Goal: Transaction & Acquisition: Purchase product/service

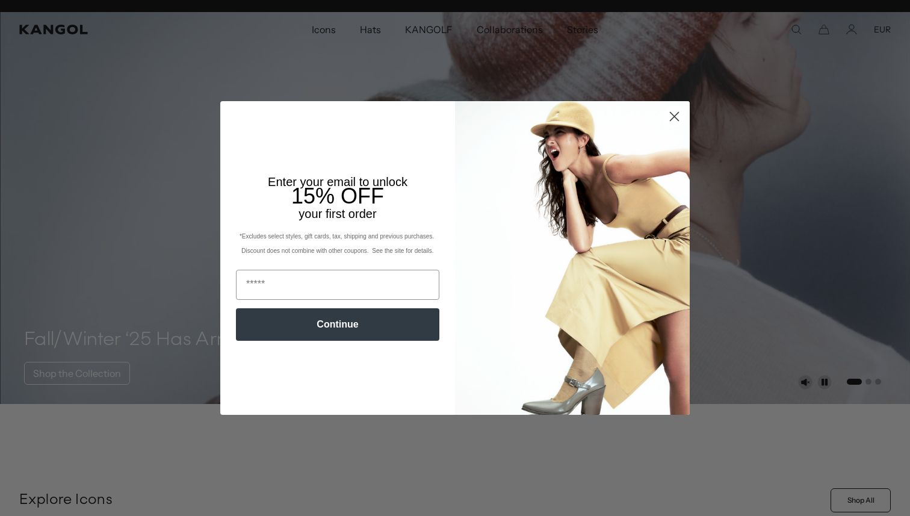
scroll to position [0, 248]
click at [675, 119] on circle "Close dialog" at bounding box center [674, 117] width 20 height 20
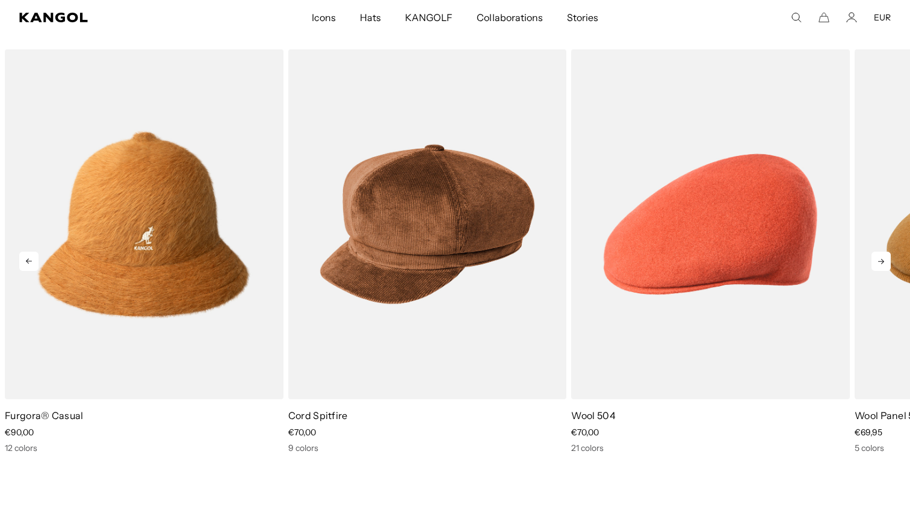
click at [888, 261] on icon at bounding box center [880, 261] width 19 height 19
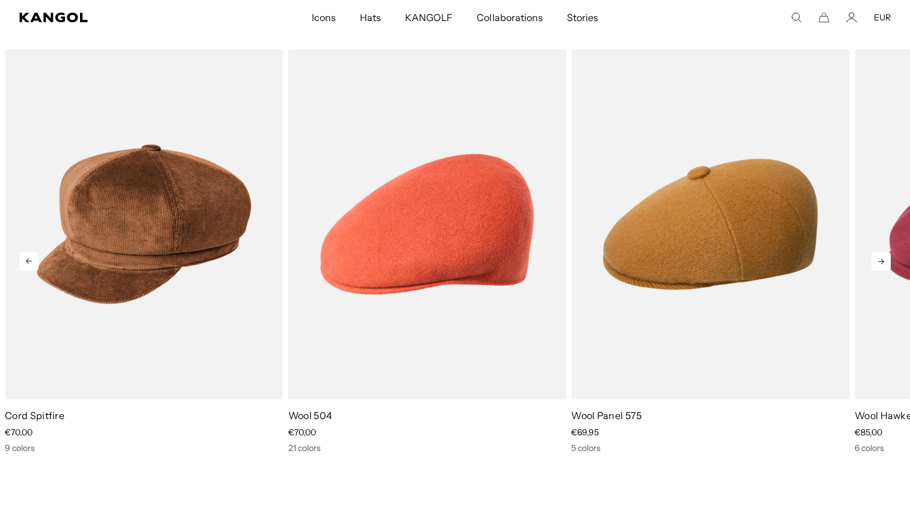
click at [888, 261] on icon at bounding box center [880, 261] width 19 height 19
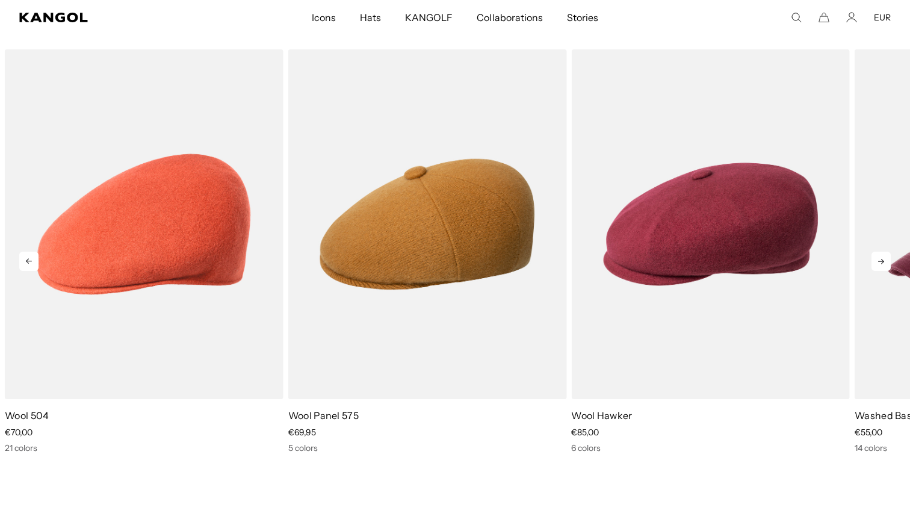
scroll to position [0, 0]
click at [882, 264] on icon at bounding box center [880, 261] width 19 height 19
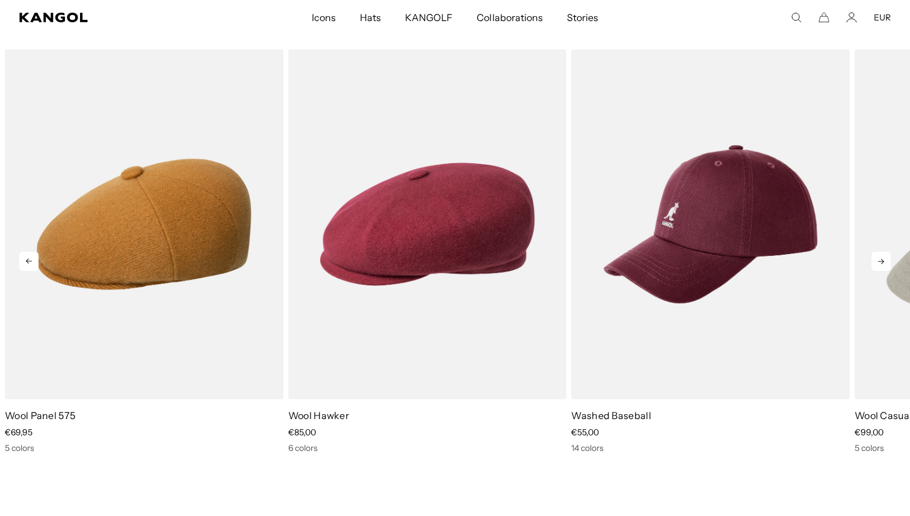
click at [882, 262] on icon at bounding box center [881, 261] width 6 height 5
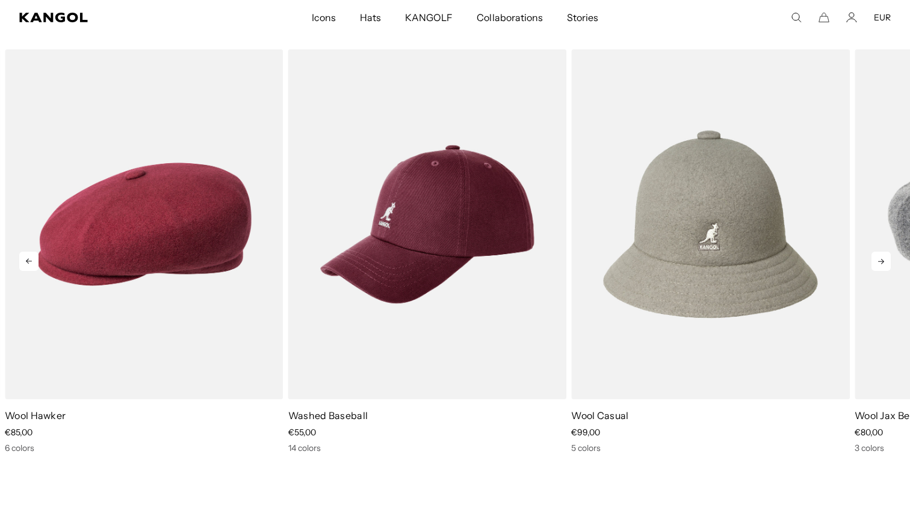
click at [882, 262] on icon at bounding box center [881, 261] width 6 height 5
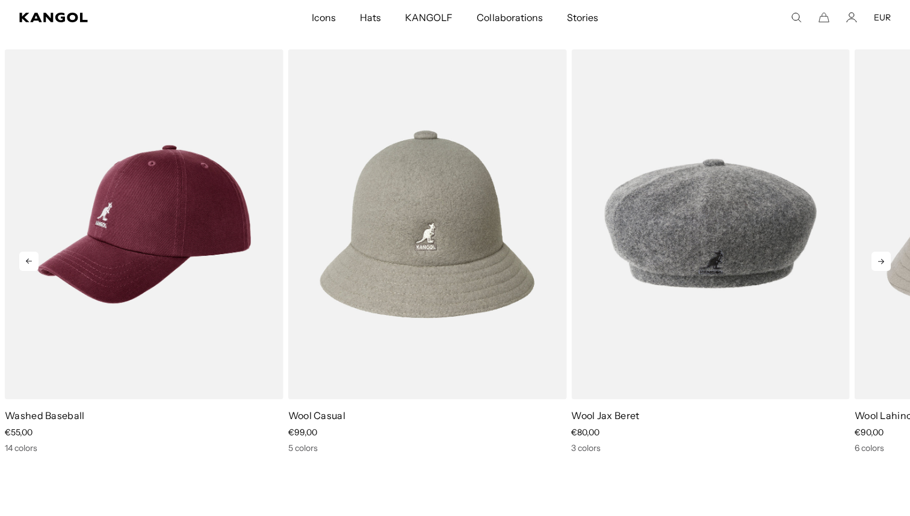
scroll to position [0, 248]
click at [882, 262] on icon at bounding box center [881, 261] width 6 height 5
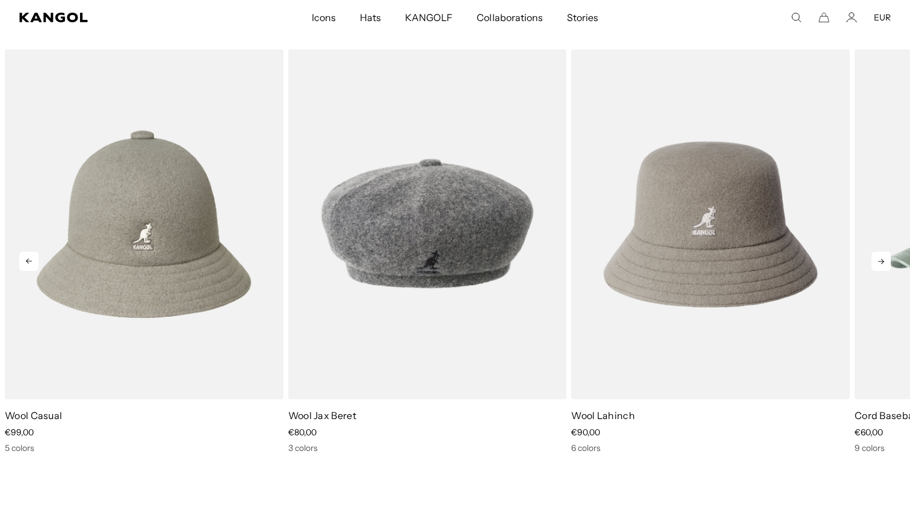
click at [882, 262] on icon at bounding box center [881, 261] width 6 height 5
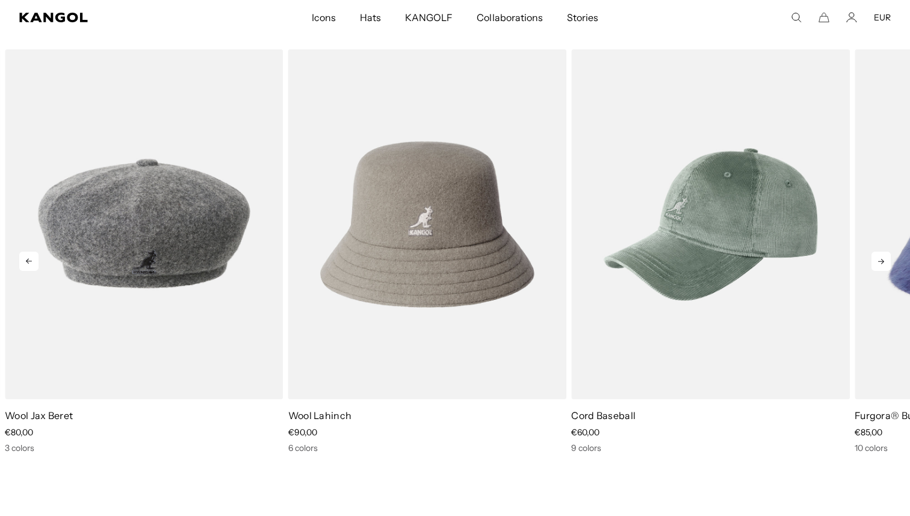
scroll to position [0, 0]
click at [882, 262] on icon at bounding box center [881, 261] width 6 height 5
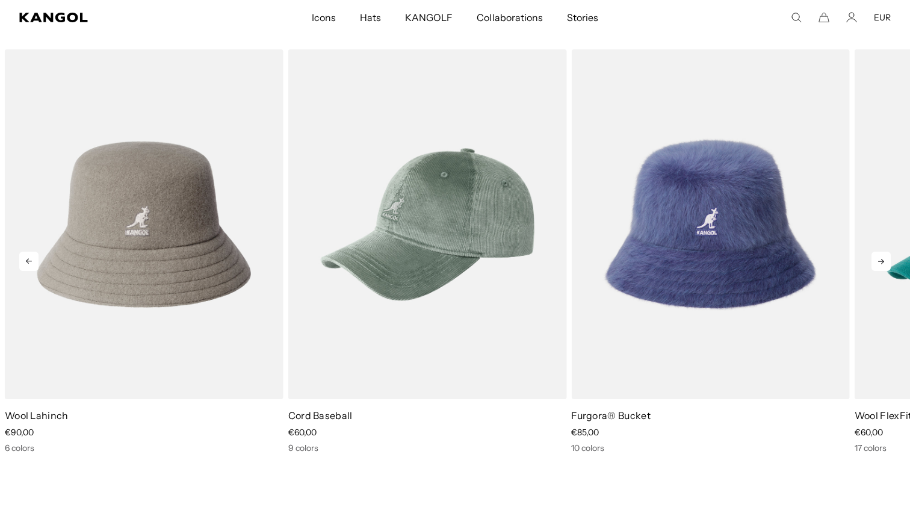
click at [882, 262] on icon at bounding box center [881, 261] width 6 height 5
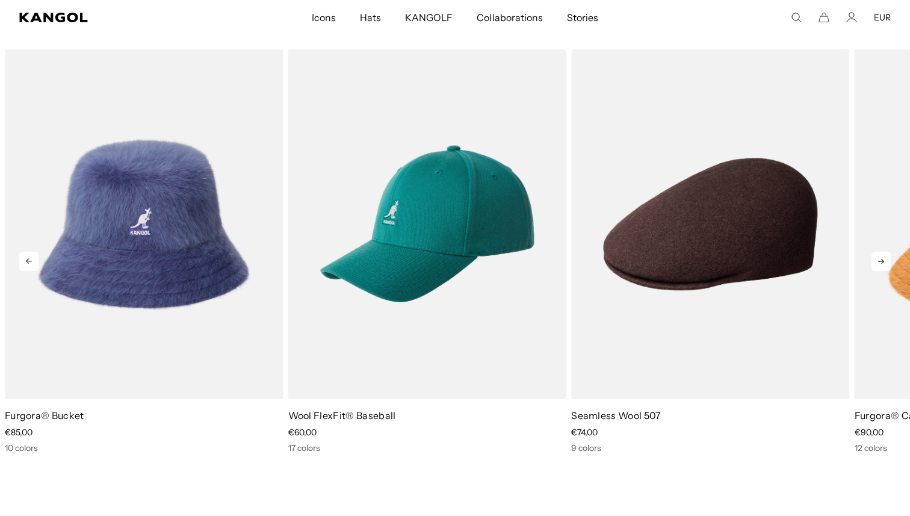
click at [882, 262] on icon at bounding box center [881, 261] width 6 height 5
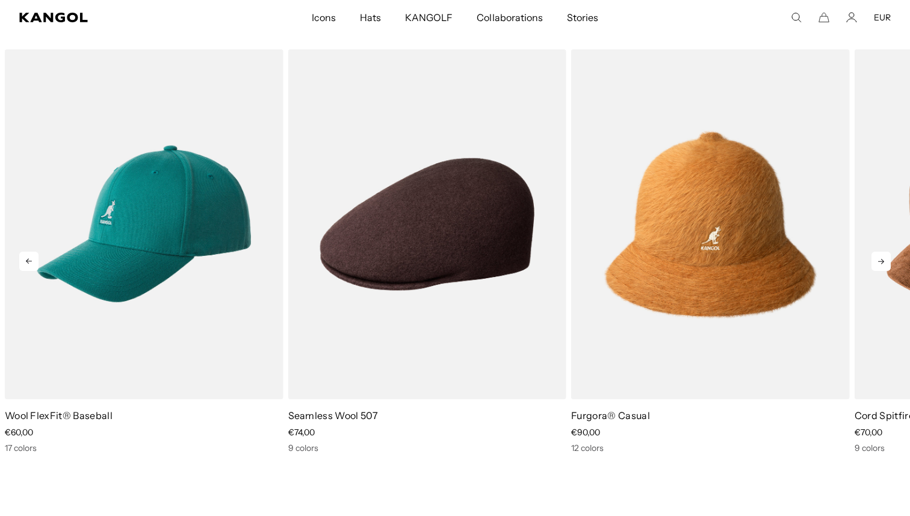
click at [882, 262] on icon at bounding box center [881, 261] width 6 height 5
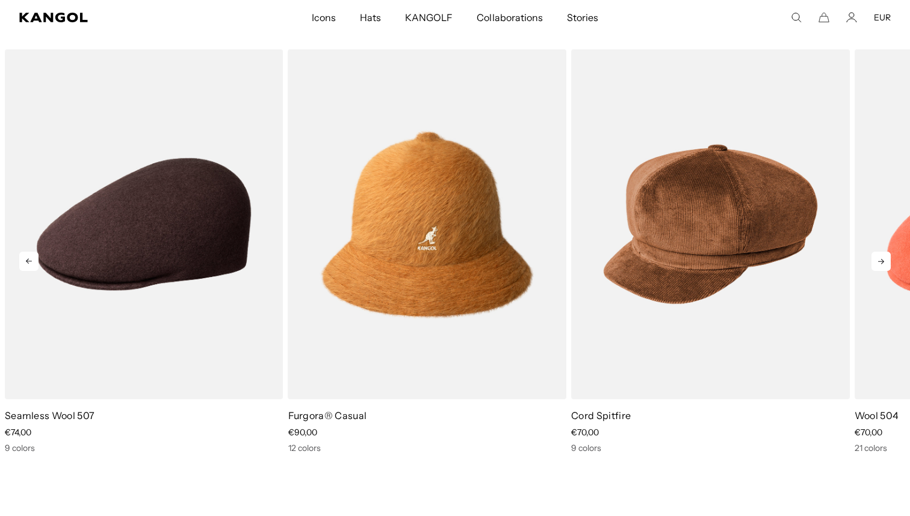
scroll to position [0, 248]
click at [882, 262] on icon at bounding box center [881, 261] width 6 height 5
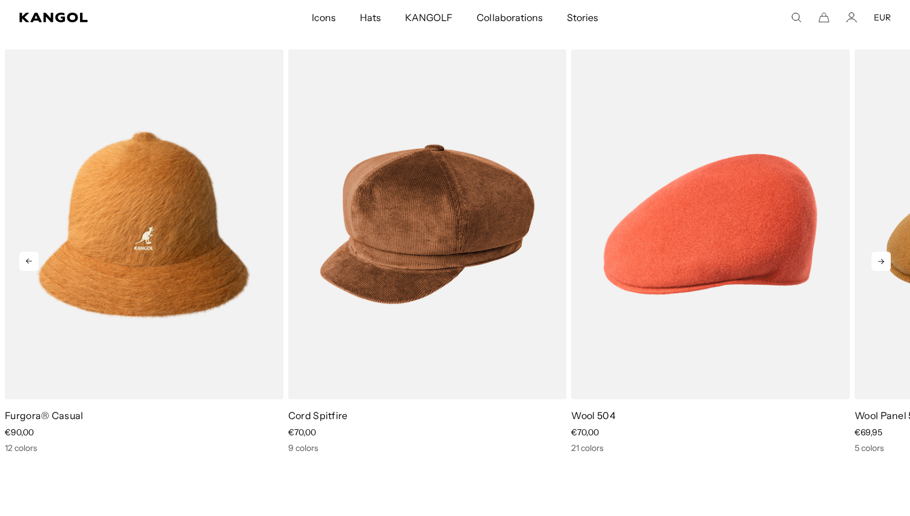
click at [882, 262] on icon at bounding box center [881, 261] width 6 height 5
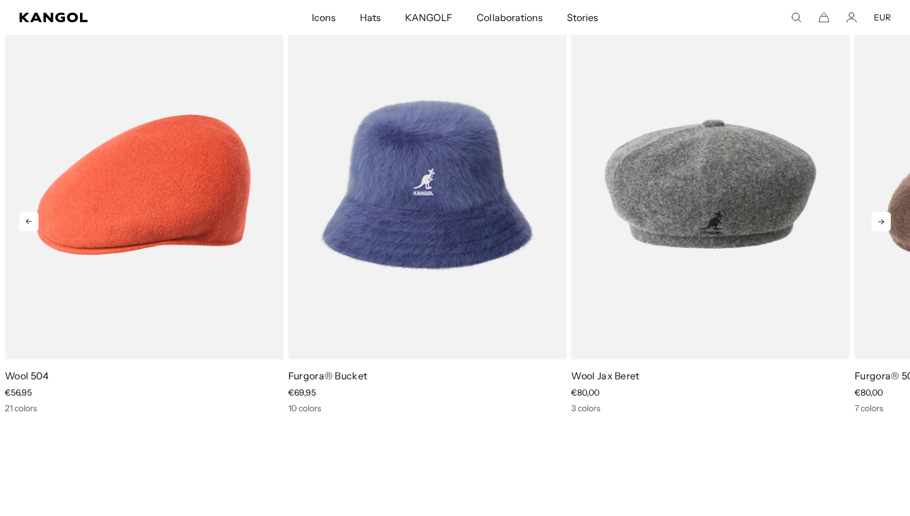
click at [32, 223] on icon at bounding box center [28, 221] width 19 height 19
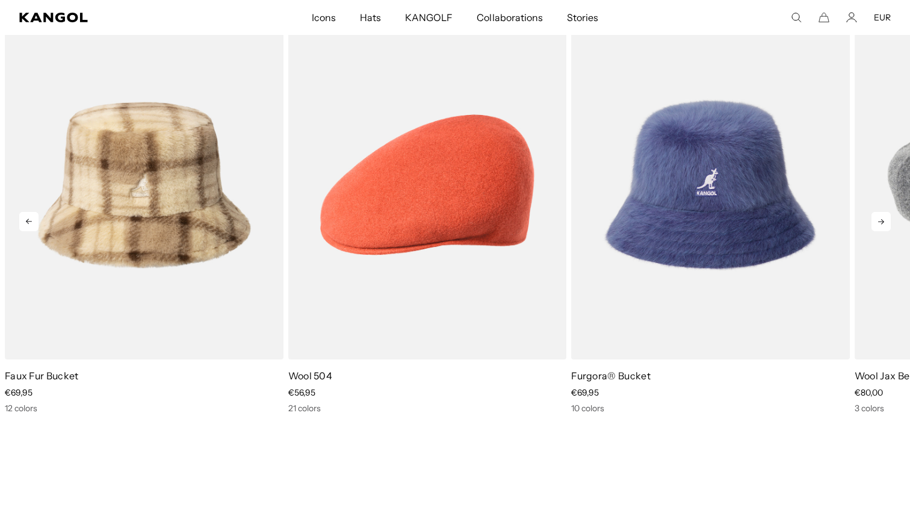
click at [32, 223] on icon at bounding box center [28, 221] width 19 height 19
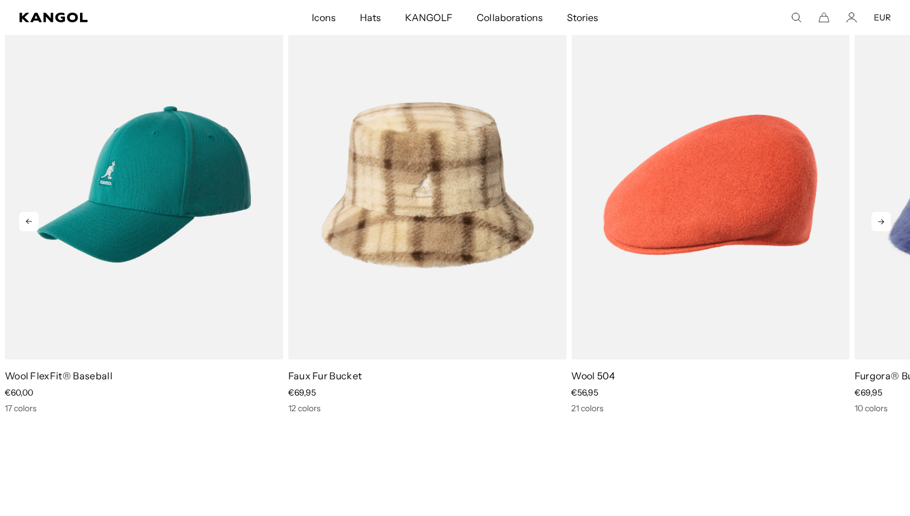
click at [32, 223] on icon at bounding box center [28, 221] width 19 height 19
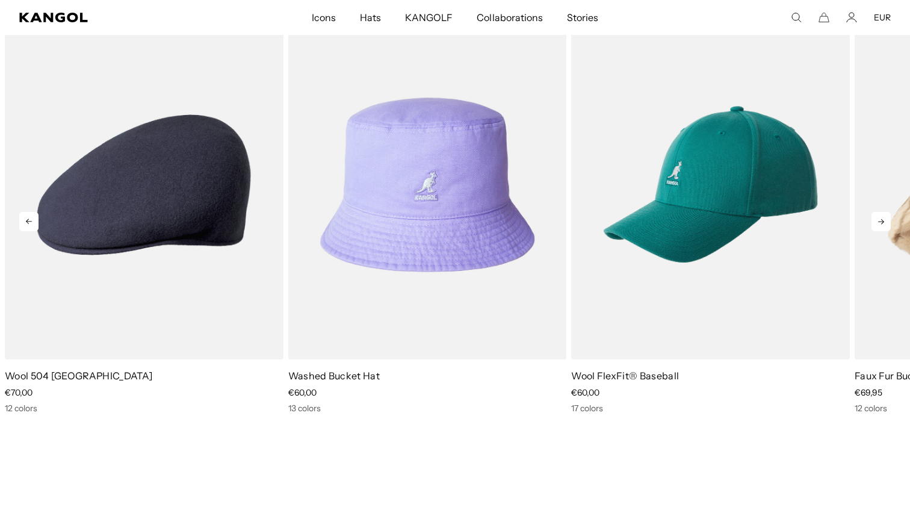
click at [32, 223] on icon at bounding box center [28, 221] width 19 height 19
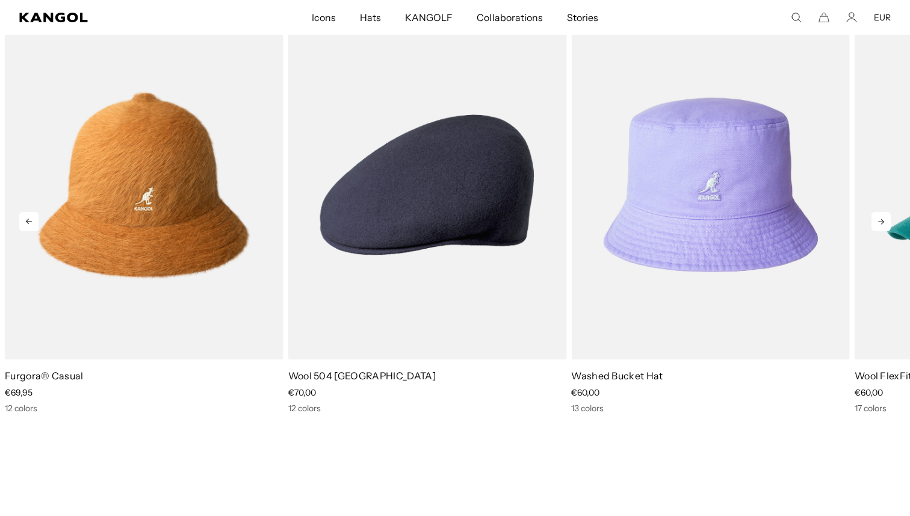
click at [32, 223] on icon at bounding box center [28, 221] width 19 height 19
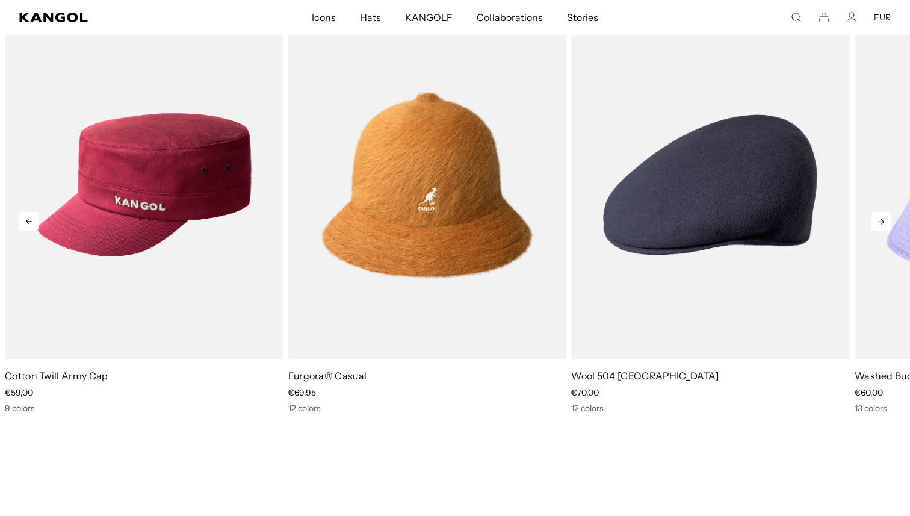
click at [32, 223] on icon at bounding box center [28, 221] width 19 height 19
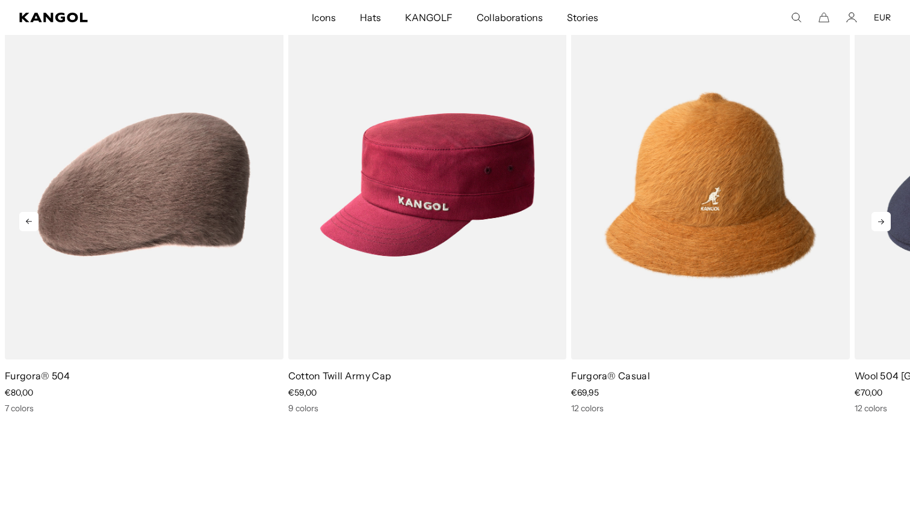
click at [32, 223] on icon at bounding box center [28, 221] width 19 height 19
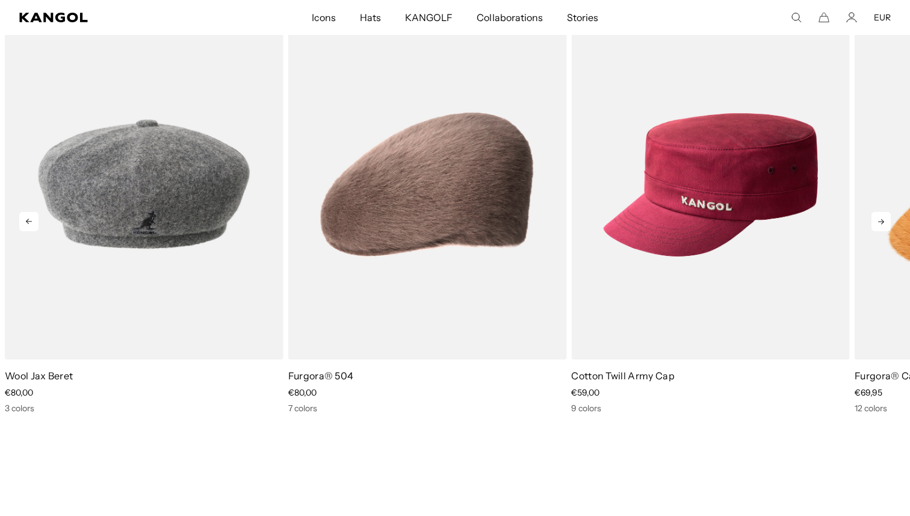
click at [32, 223] on icon at bounding box center [28, 221] width 19 height 19
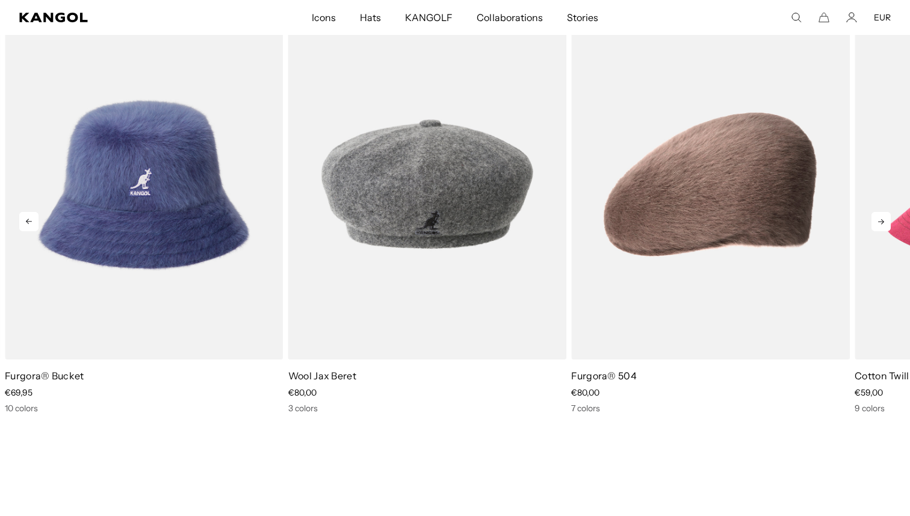
click at [32, 223] on icon at bounding box center [28, 221] width 19 height 19
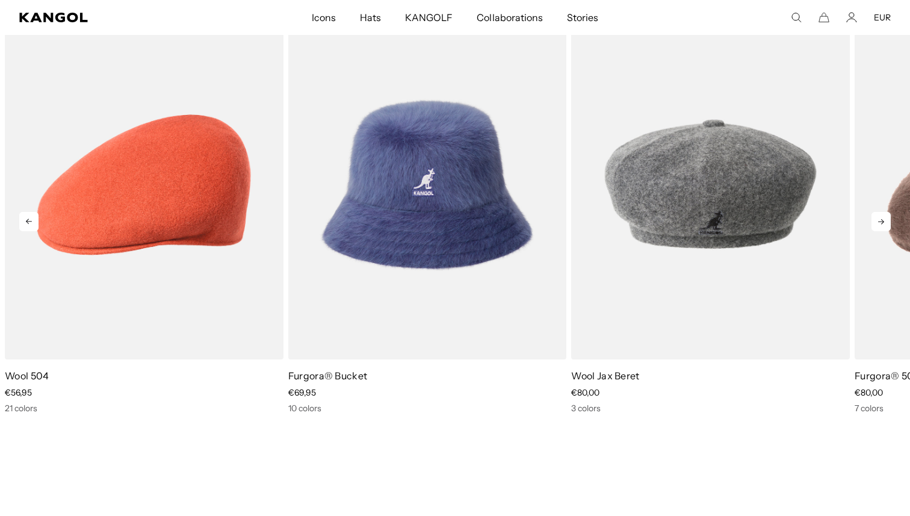
click at [32, 223] on icon at bounding box center [28, 221] width 19 height 19
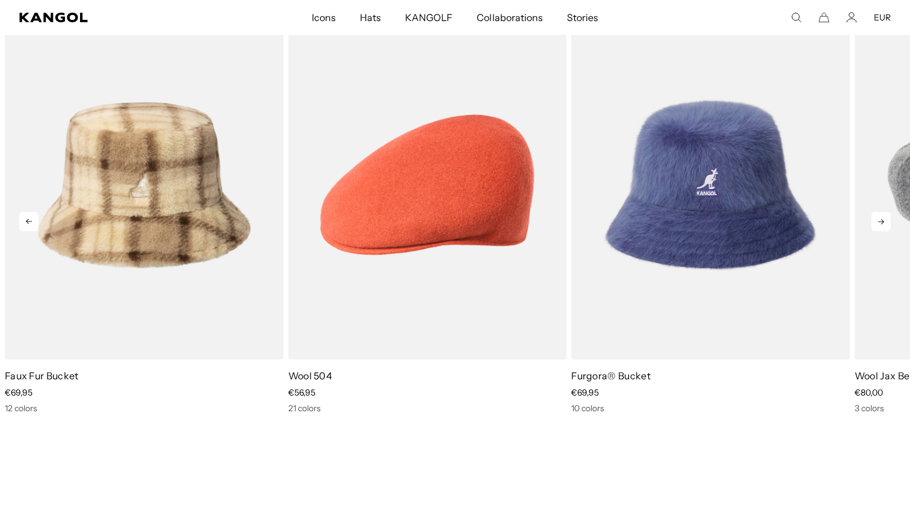
click at [32, 223] on icon at bounding box center [28, 221] width 19 height 19
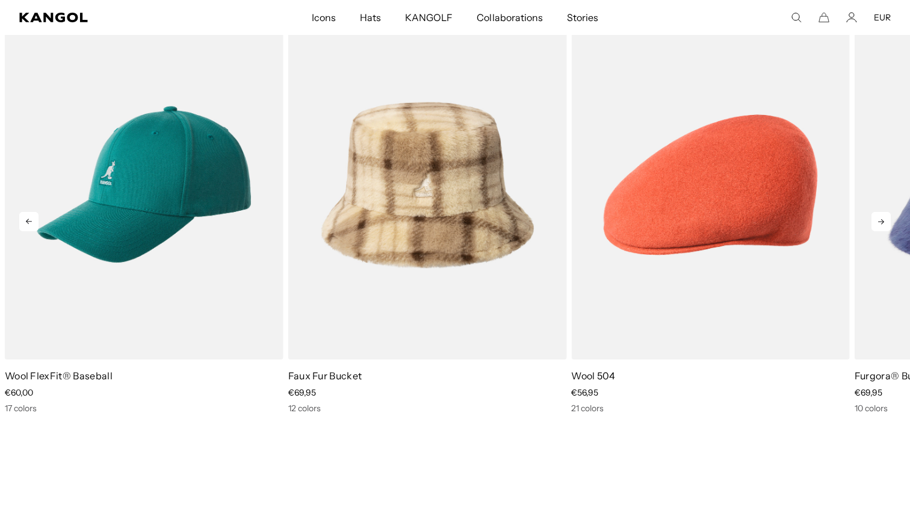
click at [32, 223] on icon at bounding box center [28, 221] width 19 height 19
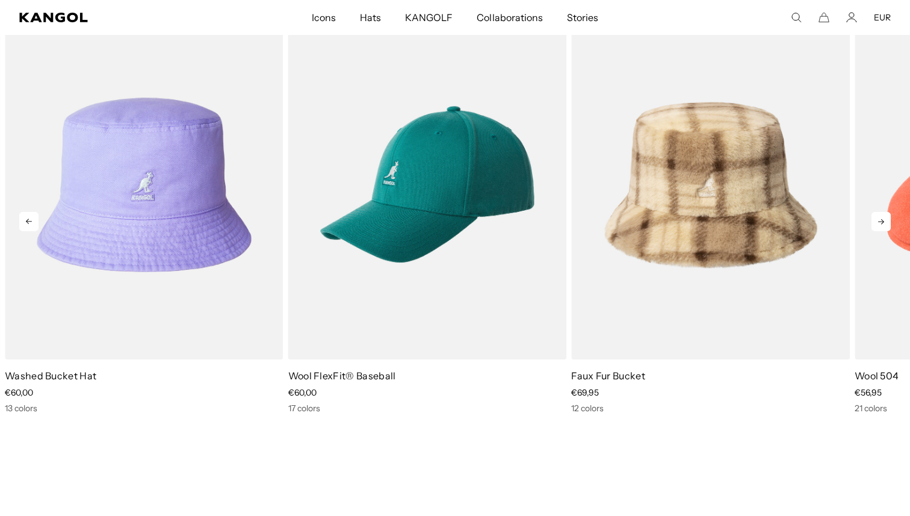
click at [889, 219] on icon at bounding box center [880, 221] width 19 height 19
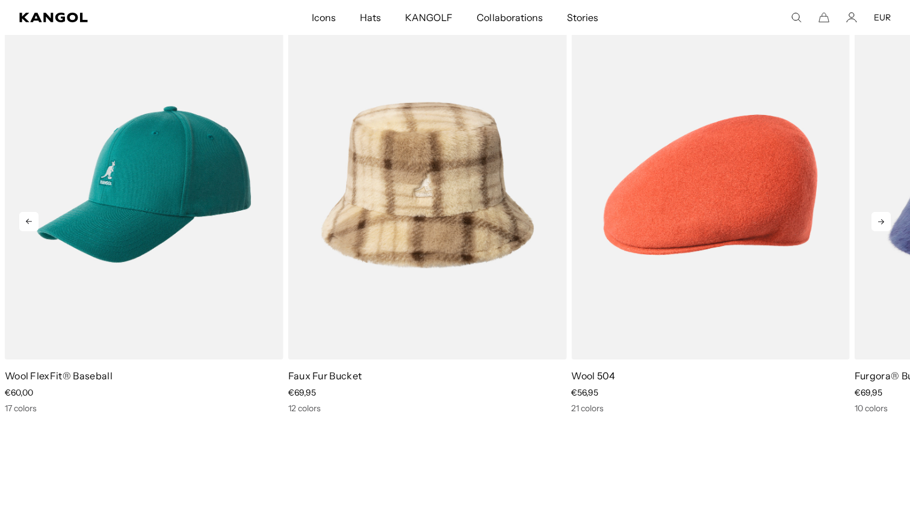
click at [28, 220] on icon at bounding box center [29, 220] width 6 height 5
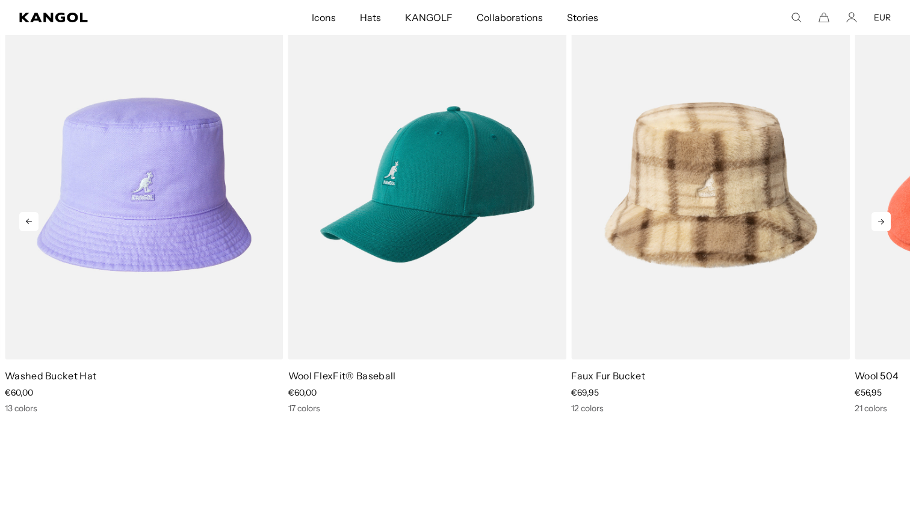
click at [28, 220] on icon at bounding box center [29, 220] width 6 height 5
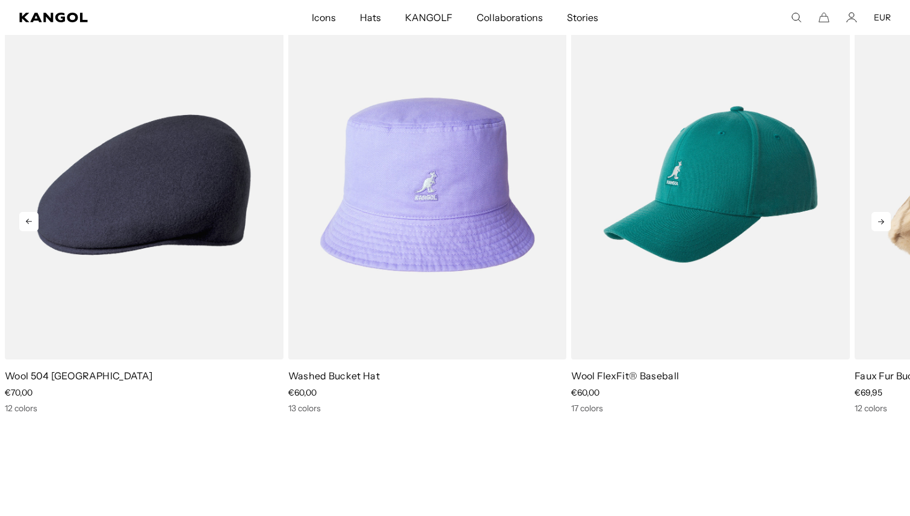
click at [28, 220] on icon at bounding box center [29, 220] width 6 height 5
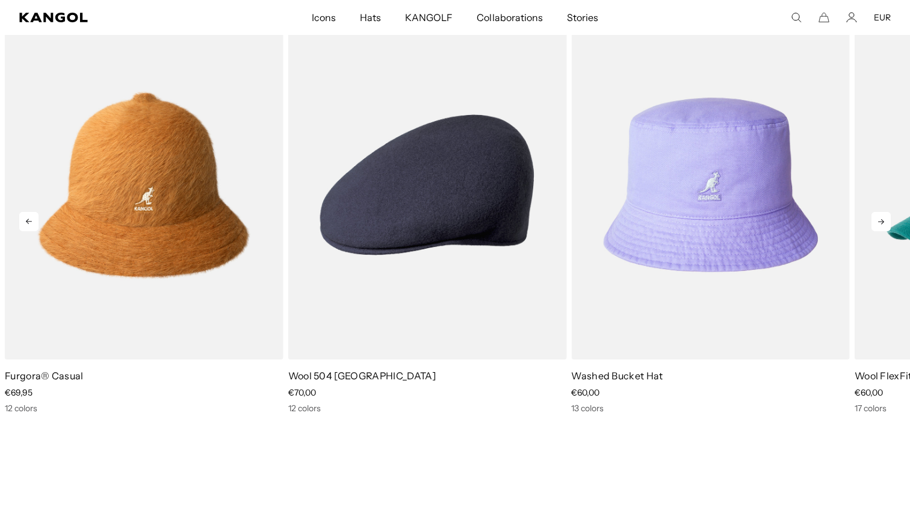
click at [28, 220] on icon at bounding box center [29, 220] width 6 height 5
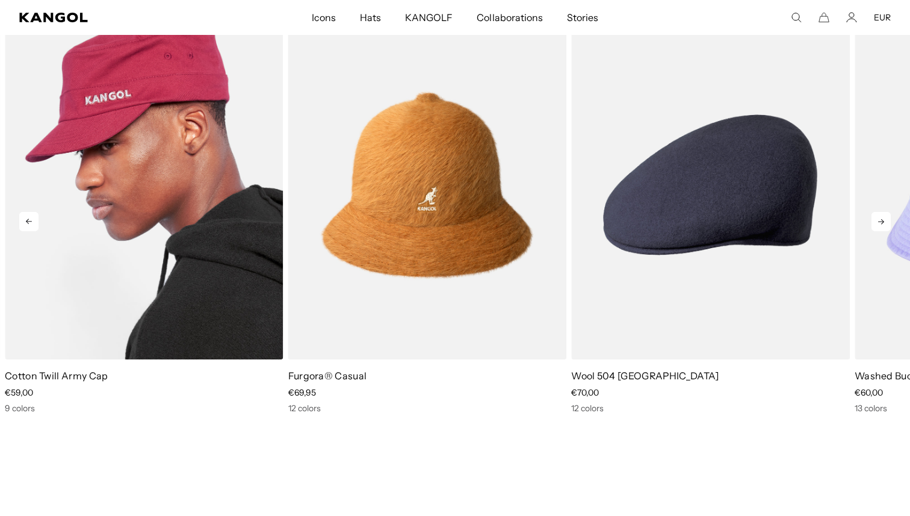
scroll to position [0, 0]
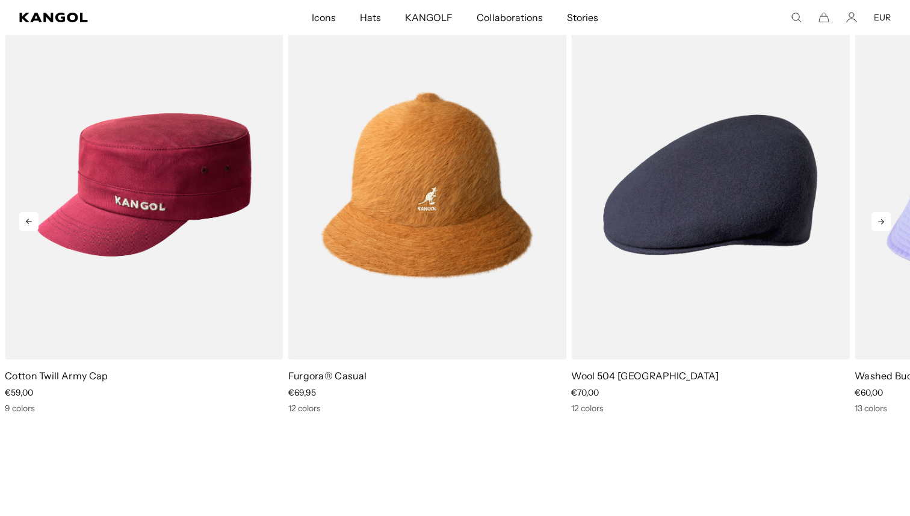
click at [28, 221] on icon at bounding box center [29, 220] width 6 height 5
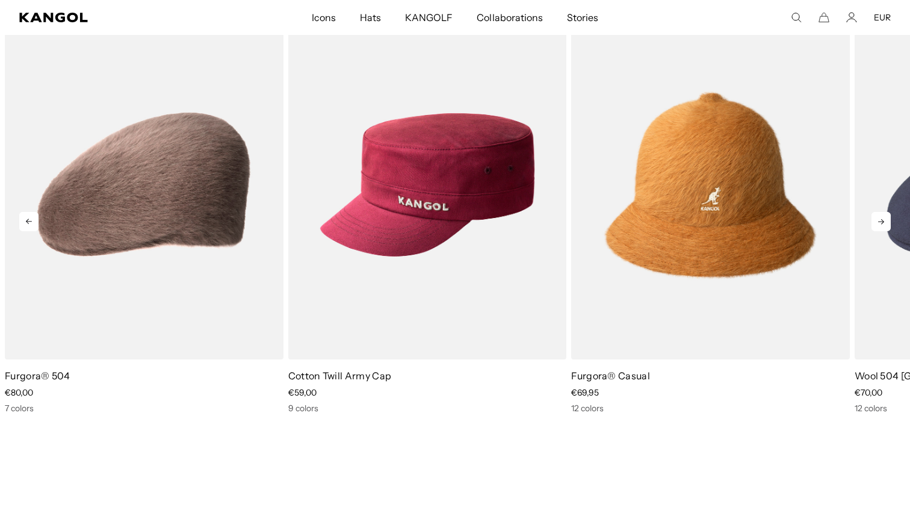
click at [28, 221] on icon at bounding box center [29, 220] width 6 height 5
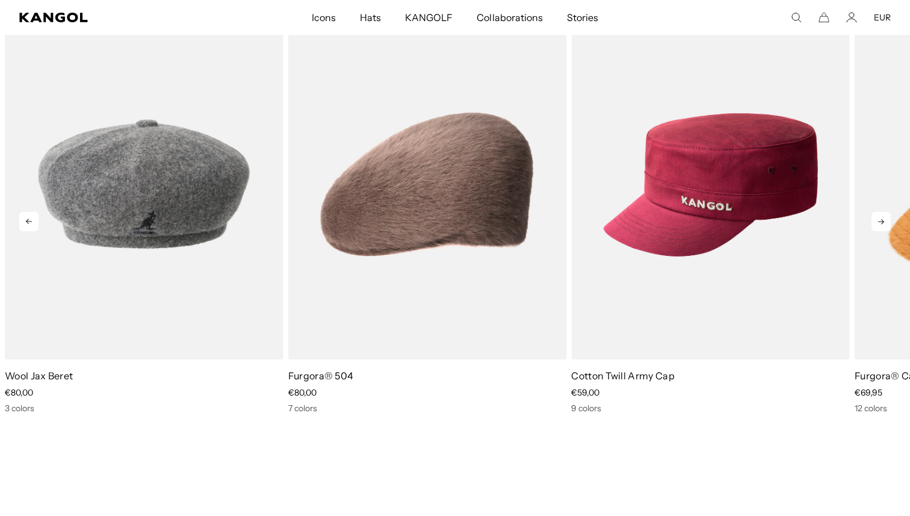
scroll to position [0, 248]
click at [28, 220] on icon at bounding box center [28, 221] width 19 height 19
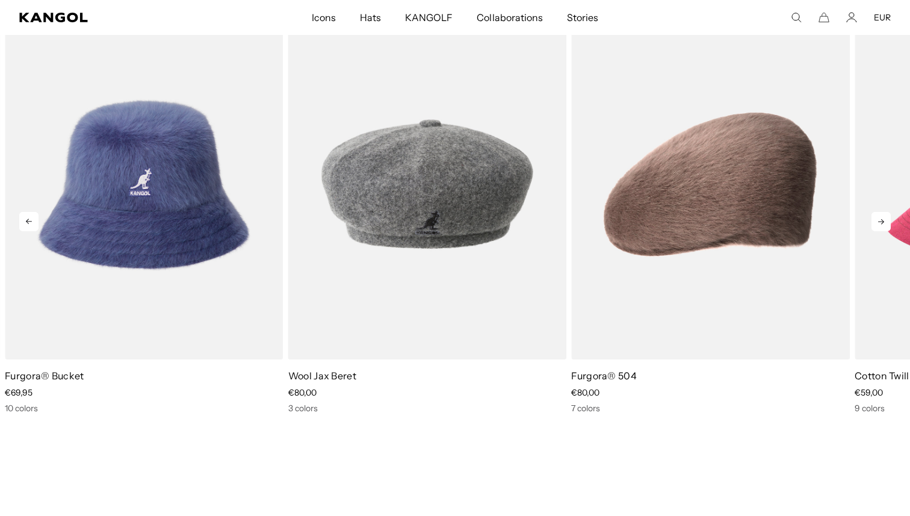
click at [28, 220] on icon at bounding box center [28, 221] width 19 height 19
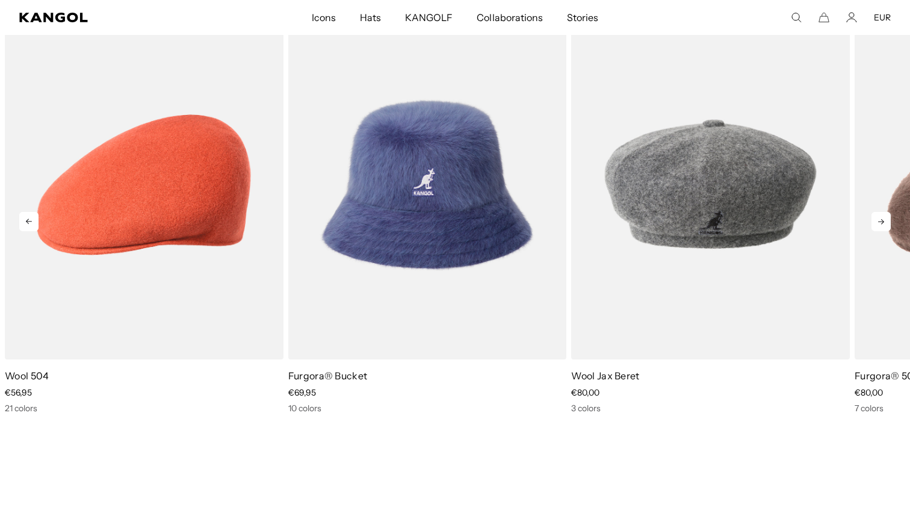
click at [28, 220] on icon at bounding box center [28, 221] width 19 height 19
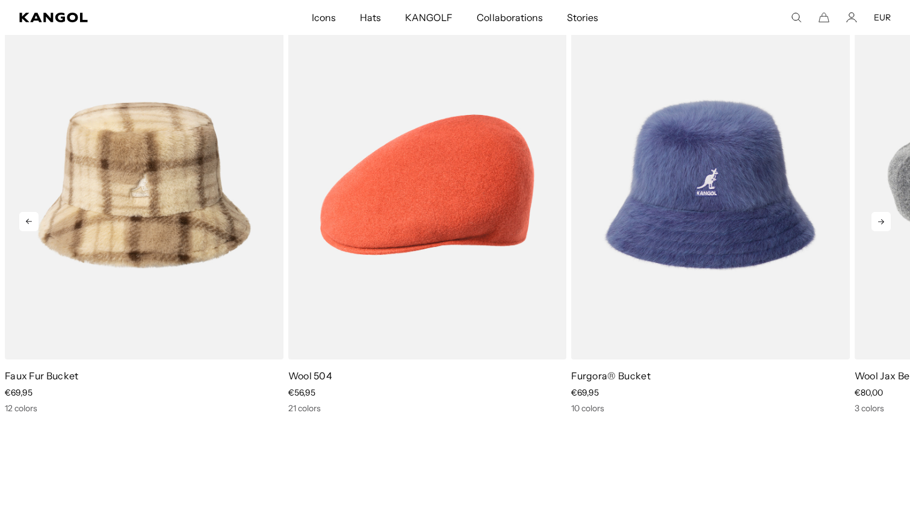
click at [28, 220] on icon at bounding box center [28, 221] width 19 height 19
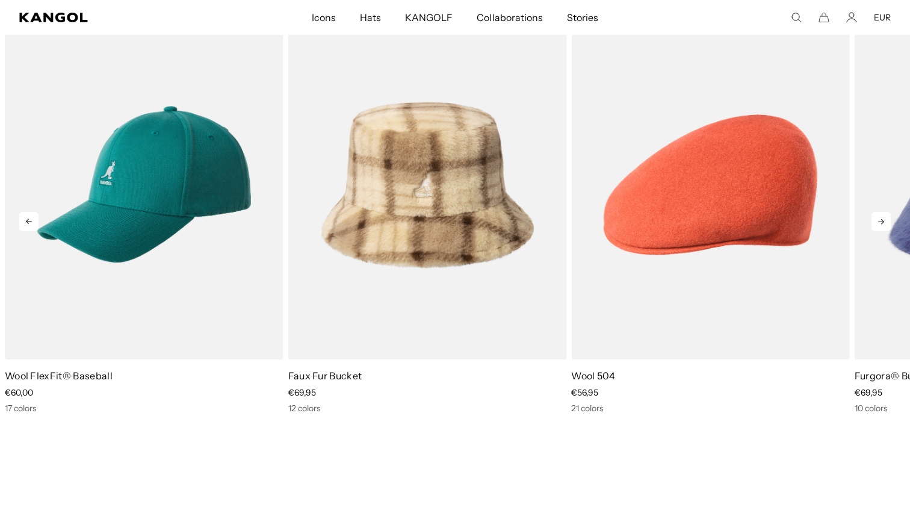
click at [35, 223] on icon at bounding box center [28, 221] width 19 height 19
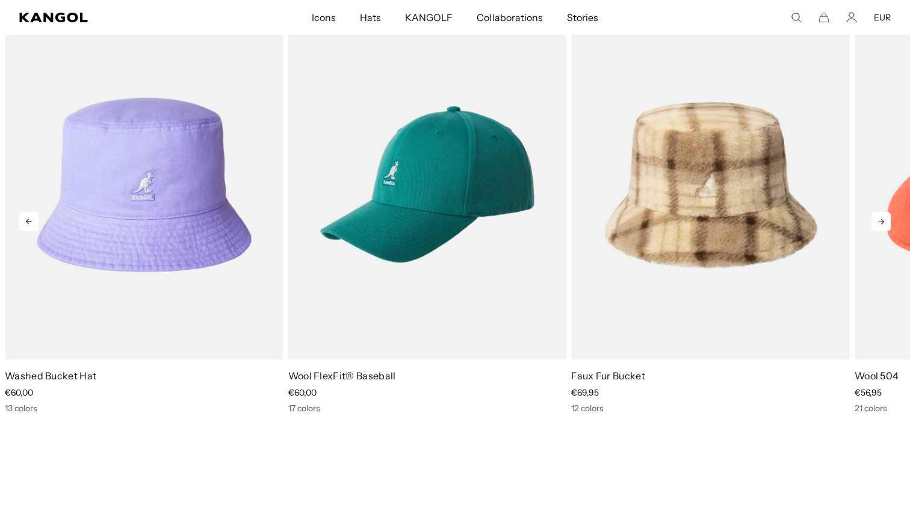
click at [35, 223] on icon at bounding box center [28, 221] width 19 height 19
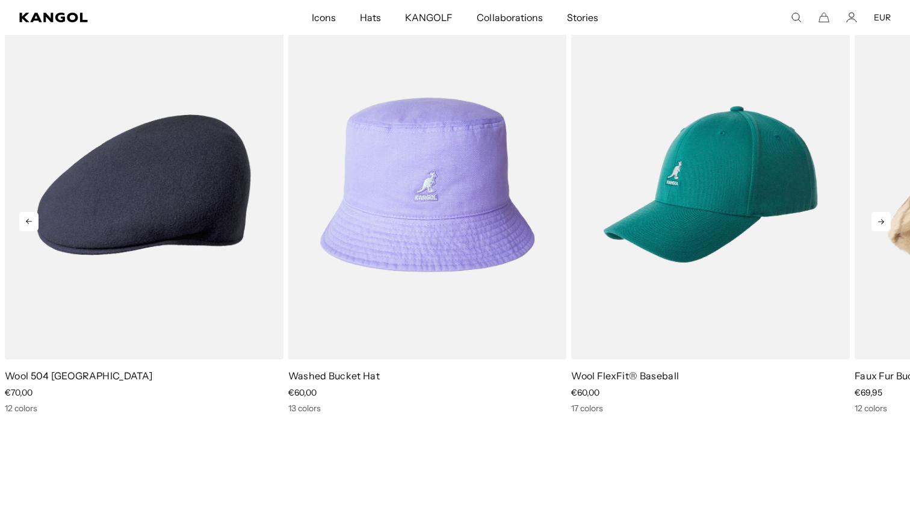
click at [35, 223] on icon at bounding box center [28, 221] width 19 height 19
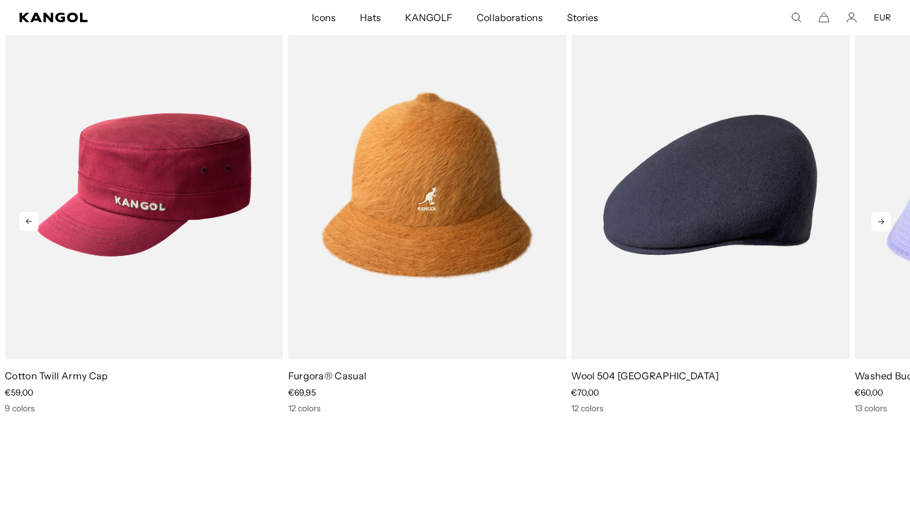
click at [35, 223] on icon at bounding box center [28, 221] width 19 height 19
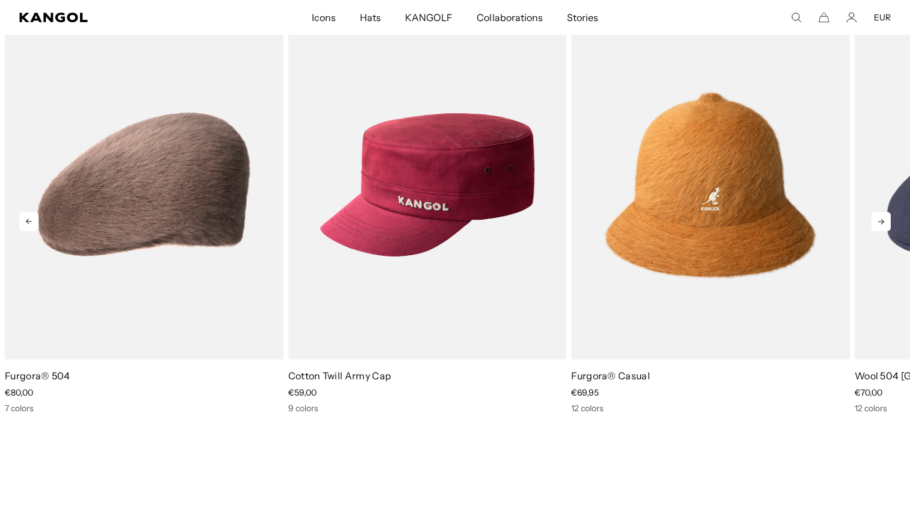
click at [35, 223] on icon at bounding box center [28, 221] width 19 height 19
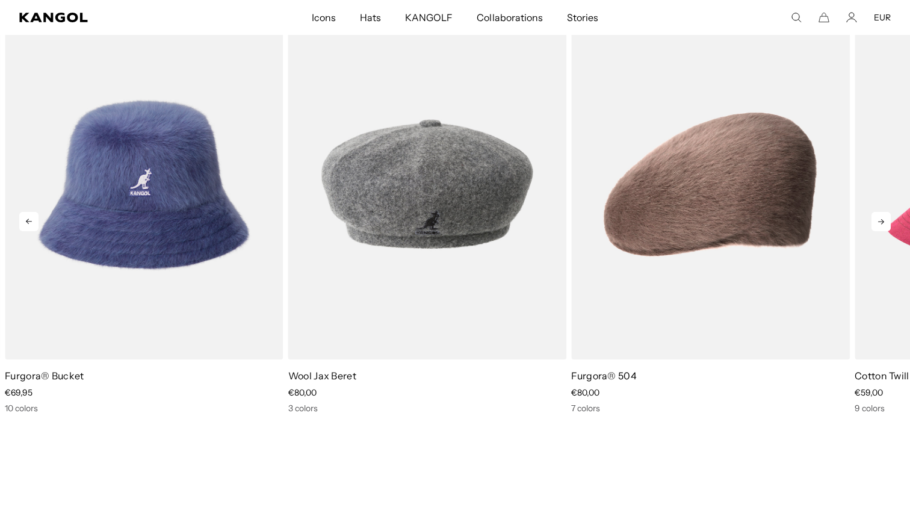
click at [35, 223] on icon at bounding box center [28, 221] width 19 height 19
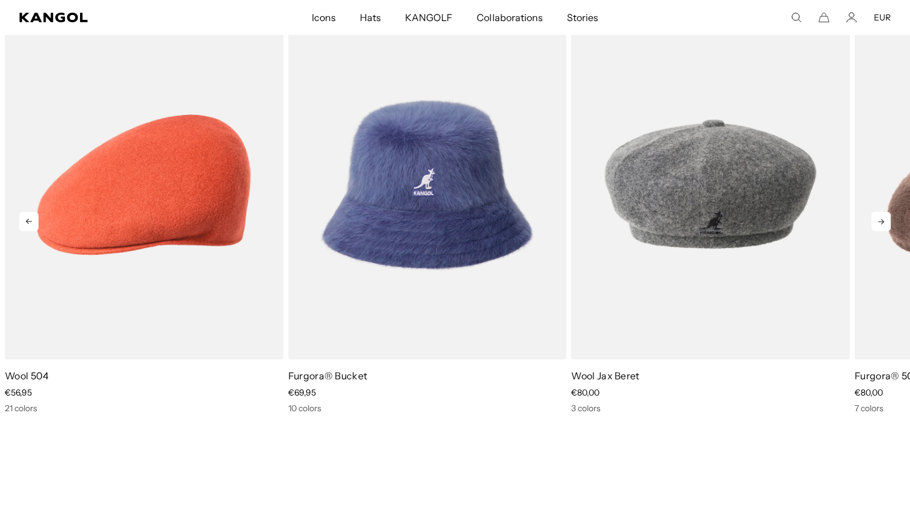
click at [35, 223] on icon at bounding box center [28, 221] width 19 height 19
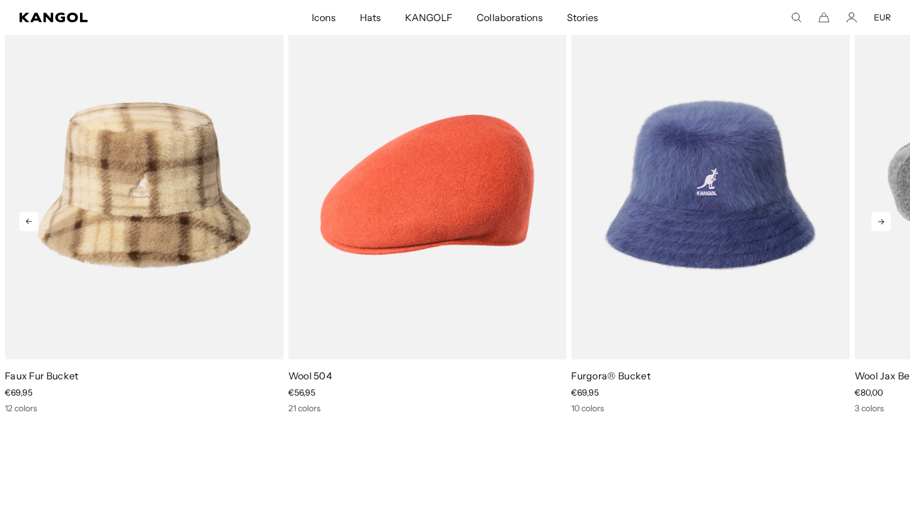
click at [35, 223] on icon at bounding box center [28, 221] width 19 height 19
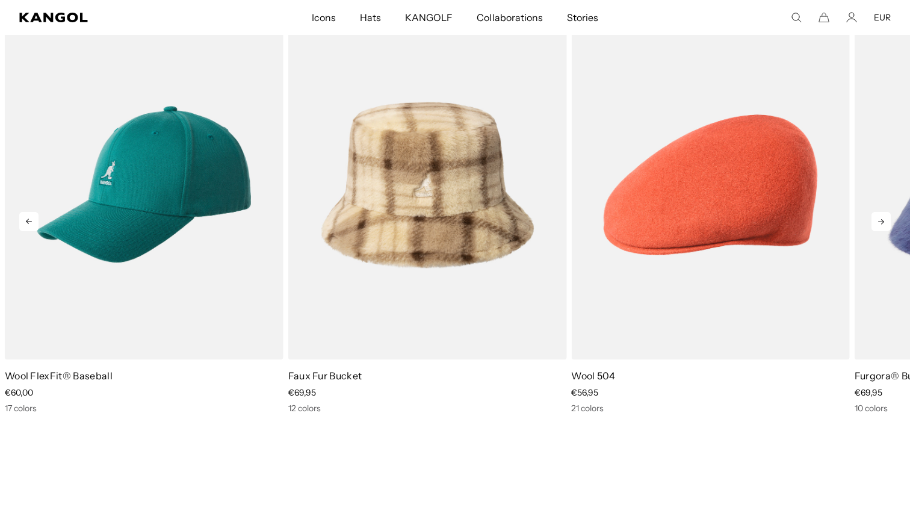
click at [35, 223] on icon at bounding box center [28, 221] width 19 height 19
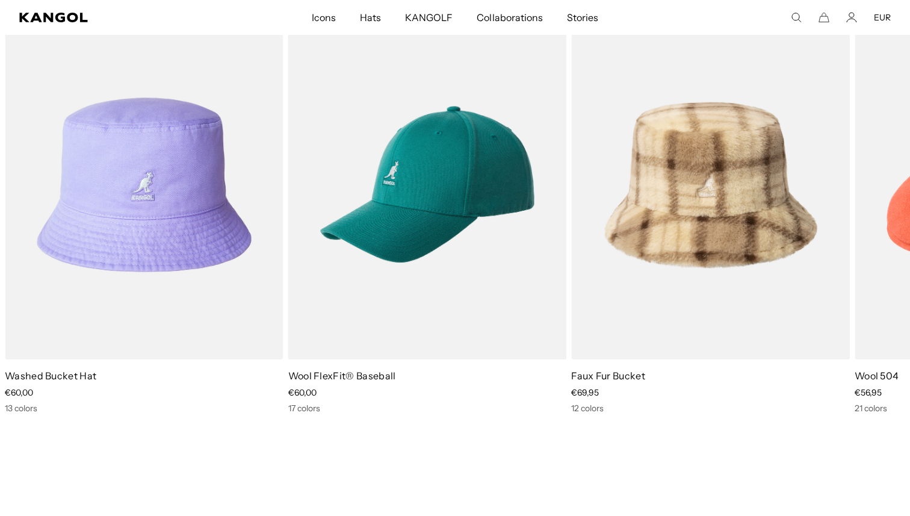
scroll to position [0, 0]
click at [63, 19] on icon "Kangol" at bounding box center [53, 18] width 68 height 10
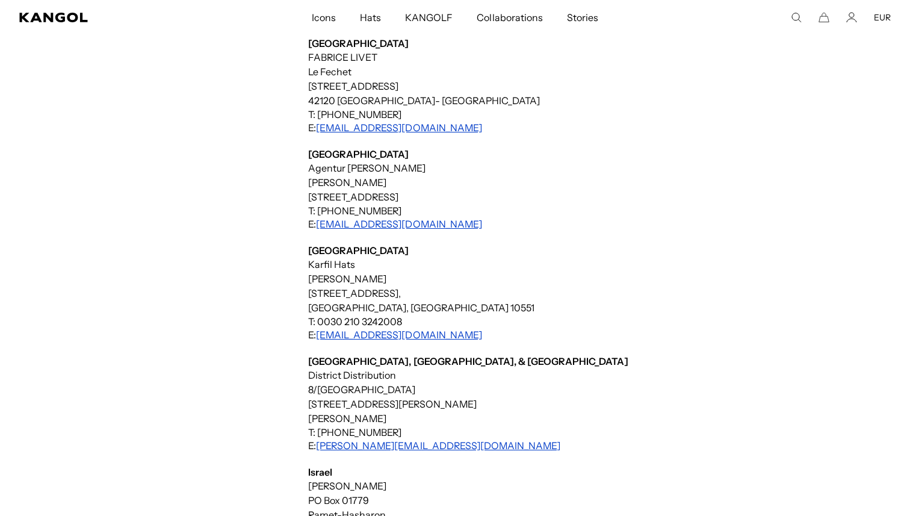
scroll to position [0, 248]
drag, startPoint x: 306, startPoint y: 195, endPoint x: 517, endPoint y: 203, distance: 211.4
click at [517, 203] on div "Start a Return Ordering Shipping & Returns Gift Cards Contact Us Size Charts Ha…" at bounding box center [454, 485] width 693 height 2244
click at [494, 253] on p "Greece" at bounding box center [554, 250] width 493 height 13
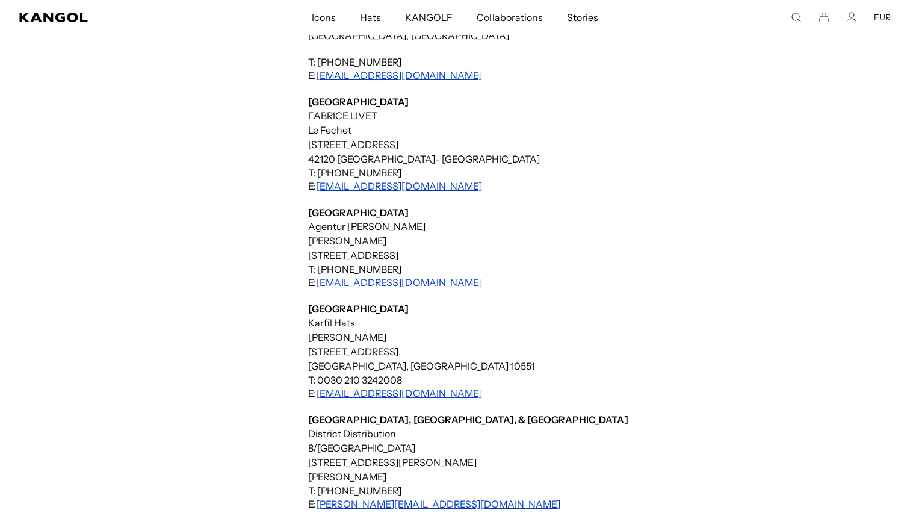
scroll to position [0, 248]
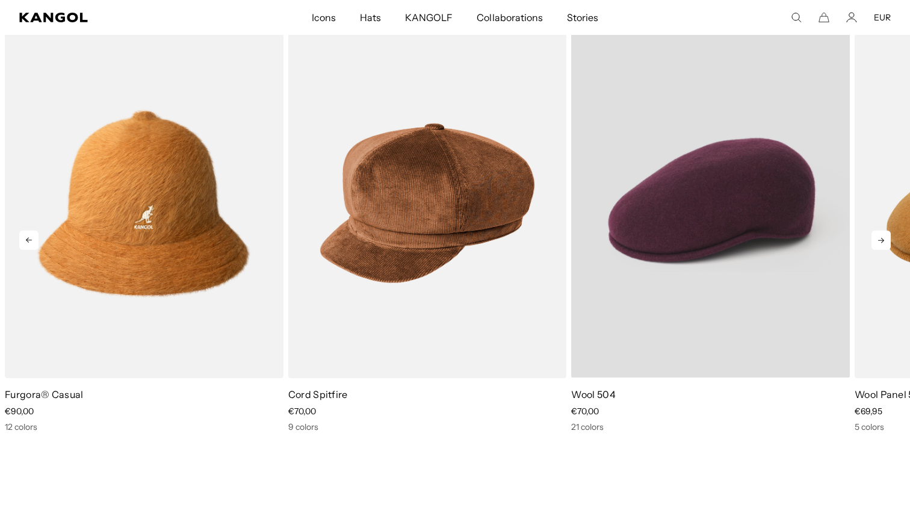
scroll to position [0, 248]
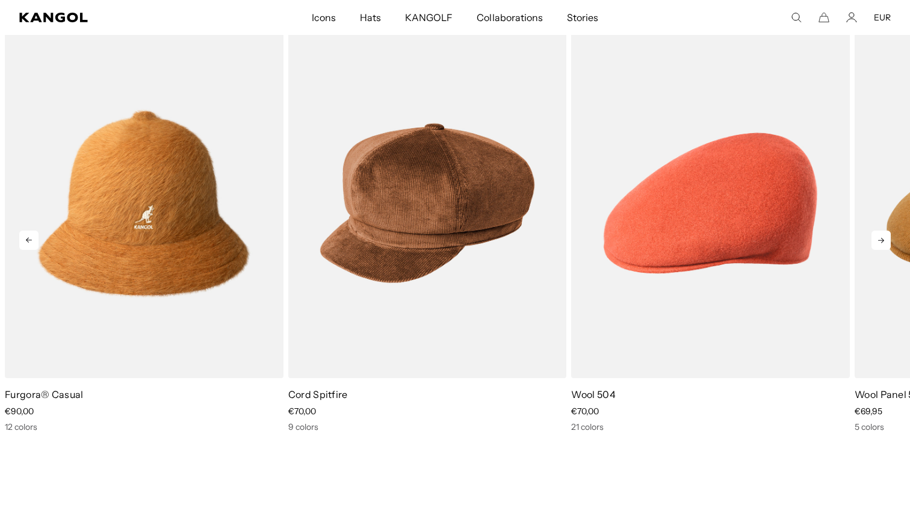
click at [886, 240] on icon at bounding box center [880, 239] width 19 height 19
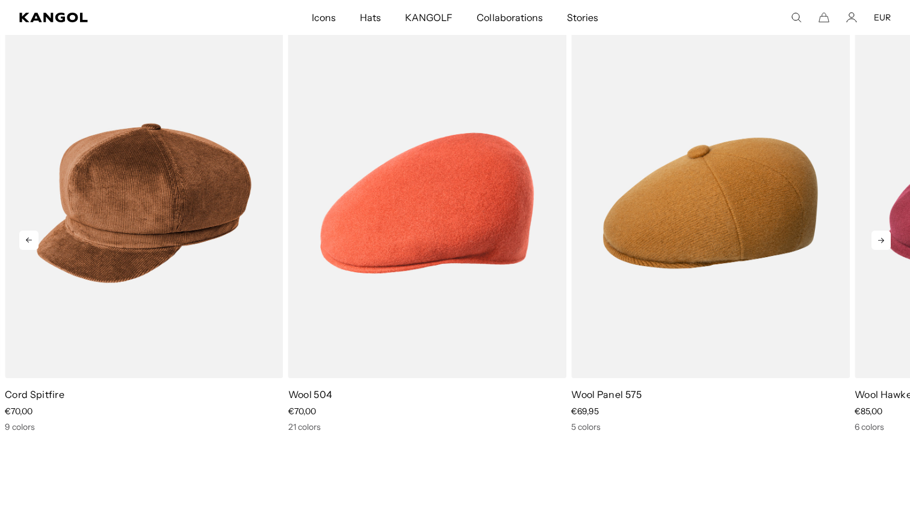
click at [882, 241] on icon at bounding box center [880, 239] width 19 height 19
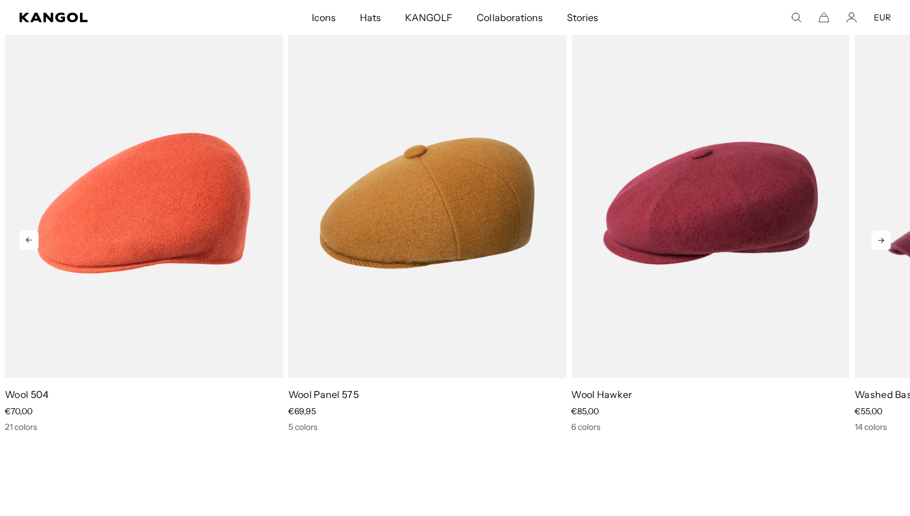
click at [882, 241] on icon at bounding box center [880, 239] width 19 height 19
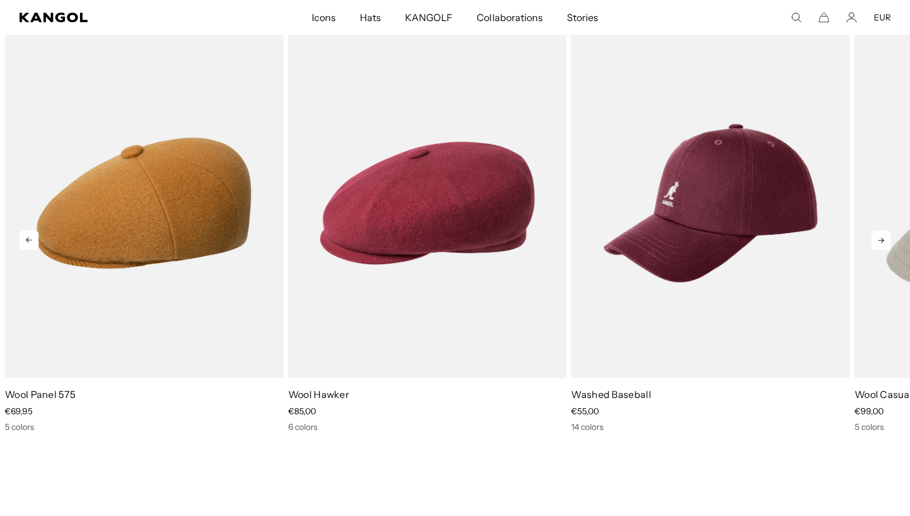
click at [882, 241] on icon at bounding box center [880, 239] width 19 height 19
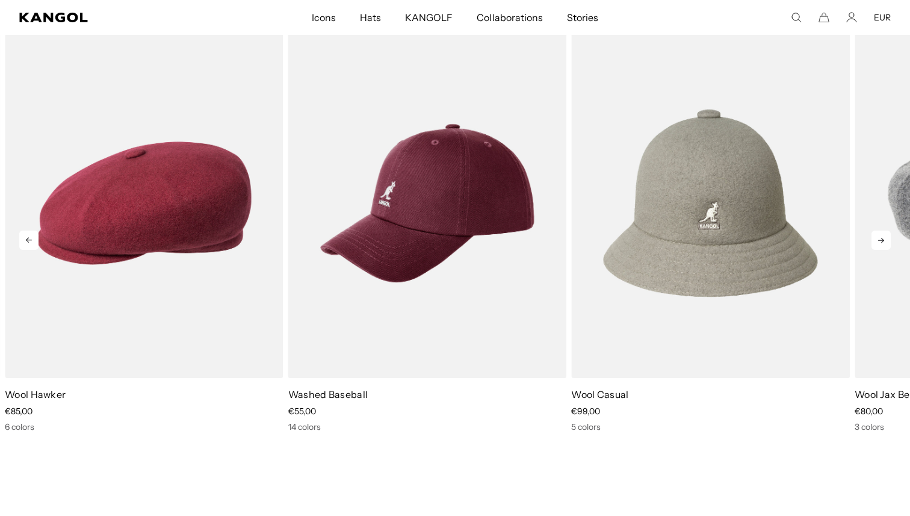
scroll to position [0, 248]
click at [26, 237] on icon at bounding box center [28, 239] width 19 height 19
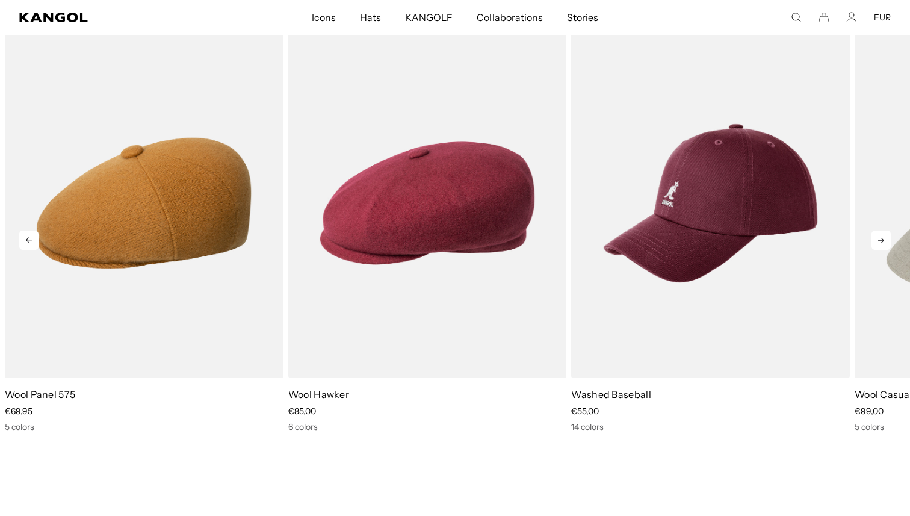
click at [25, 238] on icon at bounding box center [28, 239] width 19 height 19
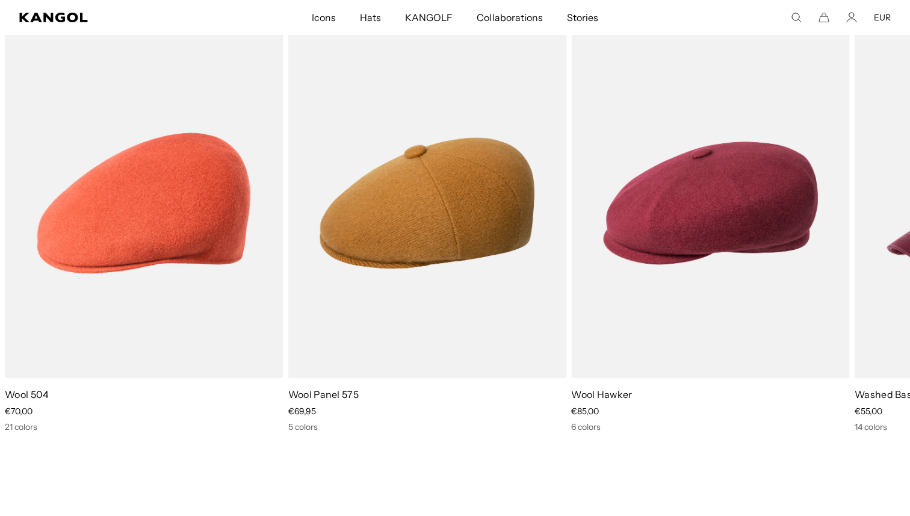
scroll to position [0, 0]
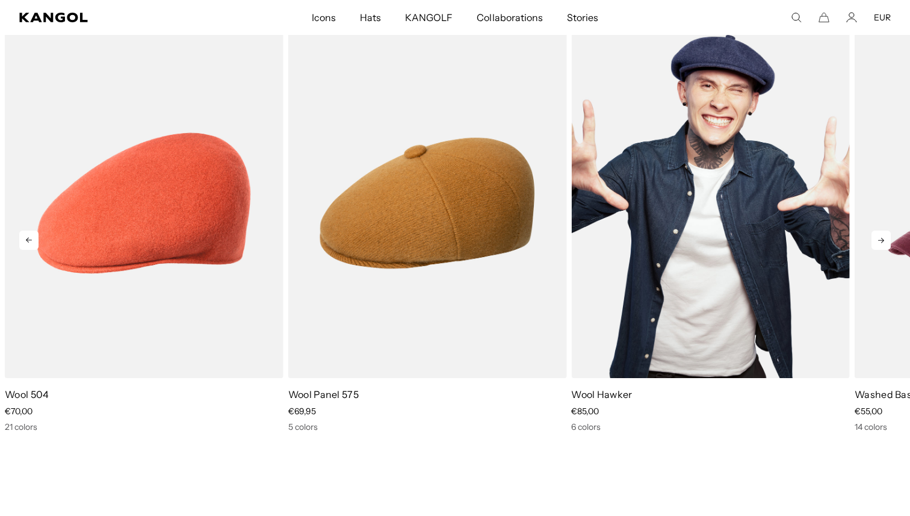
click at [673, 281] on img "5 of 13" at bounding box center [710, 203] width 279 height 350
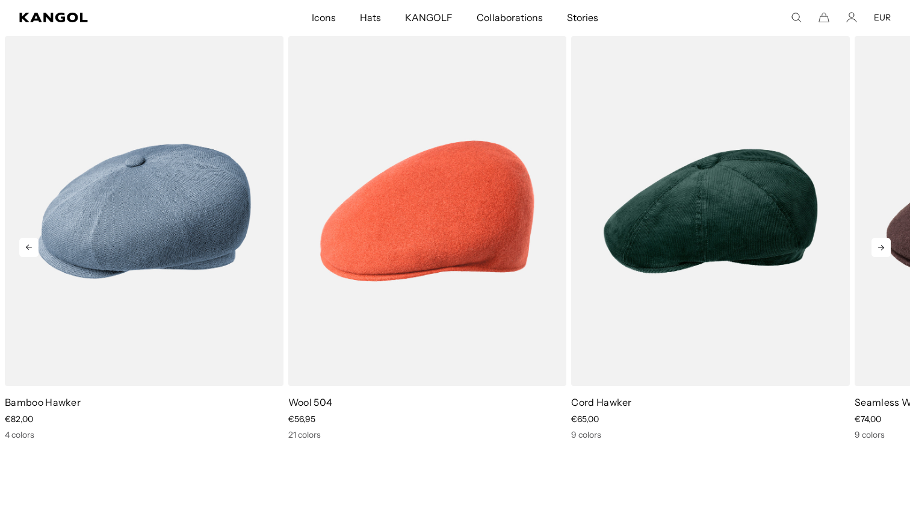
click at [878, 249] on icon at bounding box center [880, 247] width 19 height 19
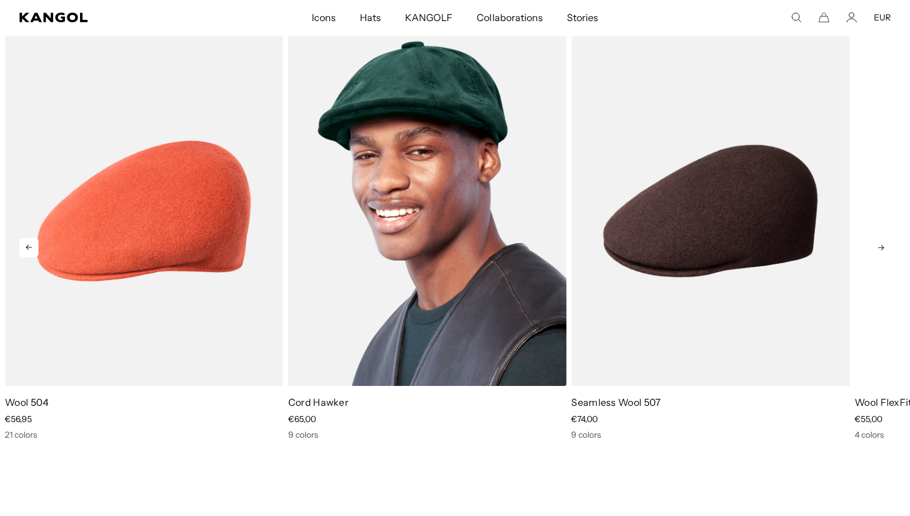
scroll to position [0, 248]
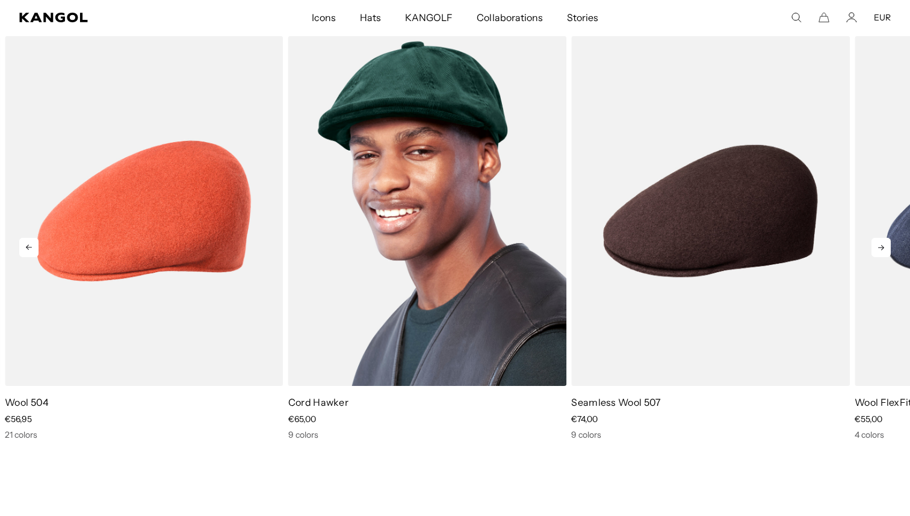
click at [456, 236] on img "3 of 5" at bounding box center [427, 211] width 279 height 350
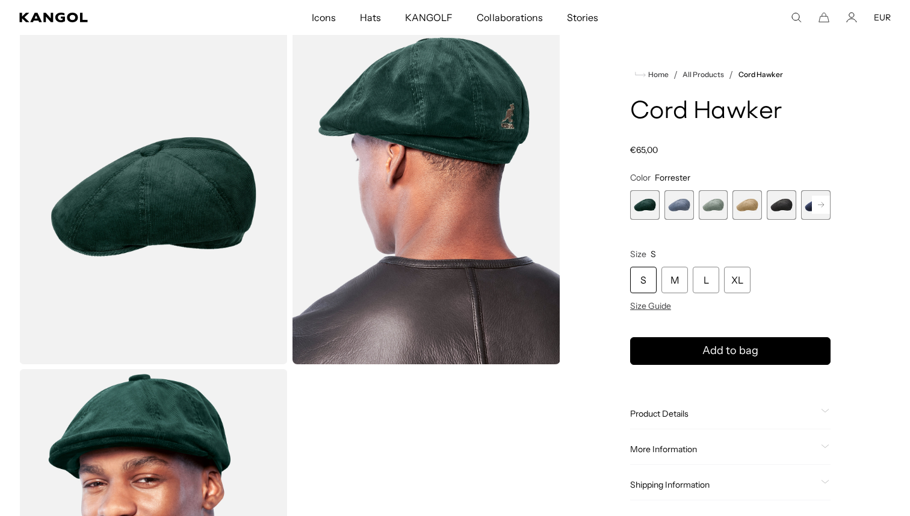
scroll to position [0, 248]
click at [689, 202] on span "2 of 9" at bounding box center [678, 204] width 29 height 29
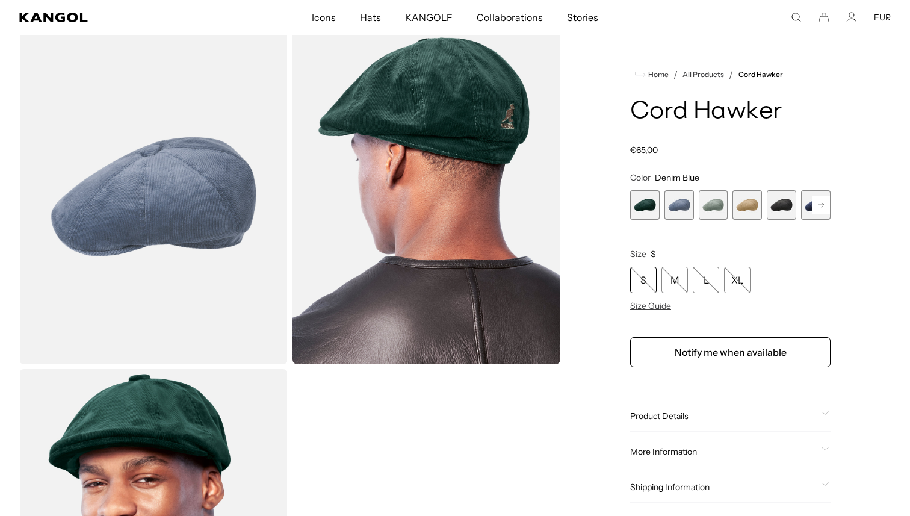
click at [710, 208] on span "3 of 9" at bounding box center [713, 204] width 29 height 29
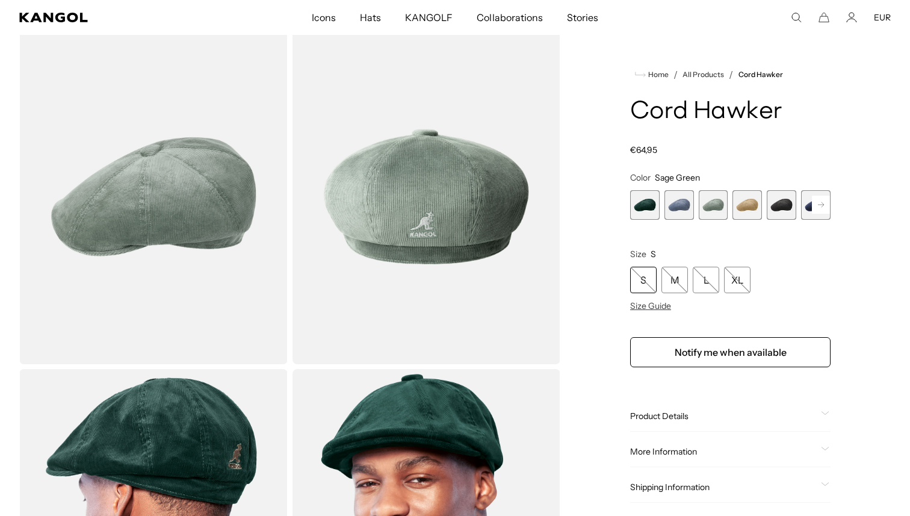
click at [648, 197] on span "1 of 9" at bounding box center [644, 204] width 29 height 29
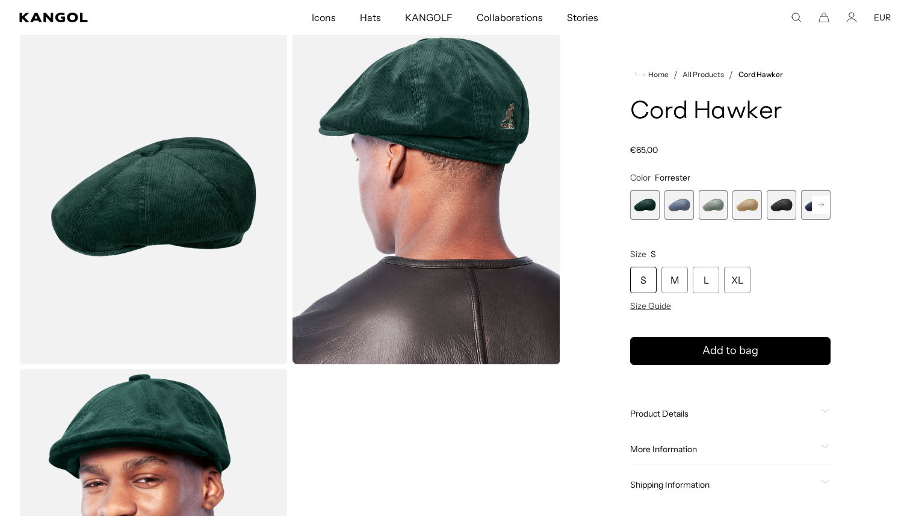
scroll to position [0, 248]
click at [710, 207] on span "3 of 9" at bounding box center [713, 204] width 29 height 29
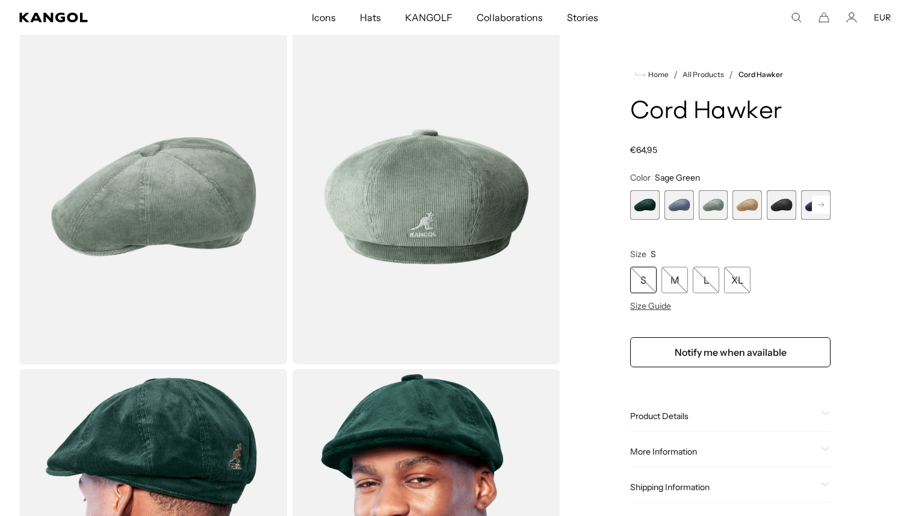
click at [780, 205] on span "5 of 9" at bounding box center [781, 204] width 29 height 29
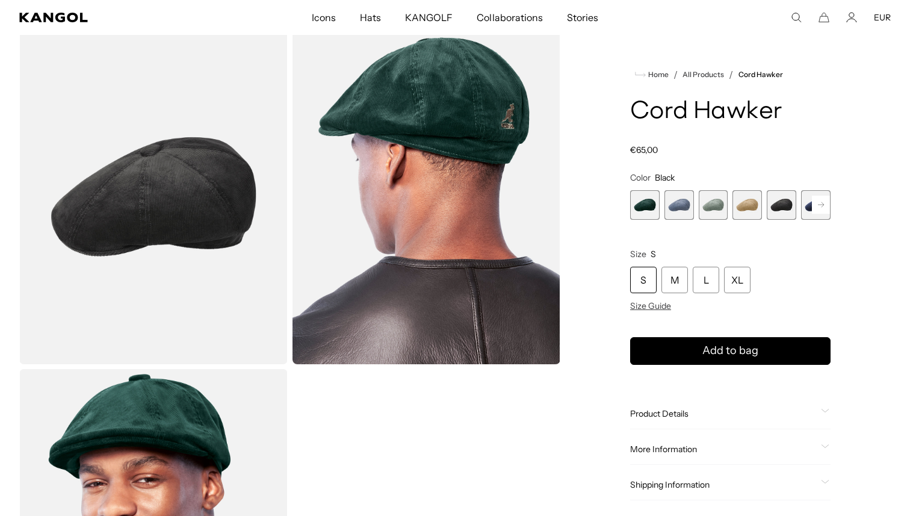
click at [747, 204] on span "4 of 9" at bounding box center [746, 204] width 29 height 29
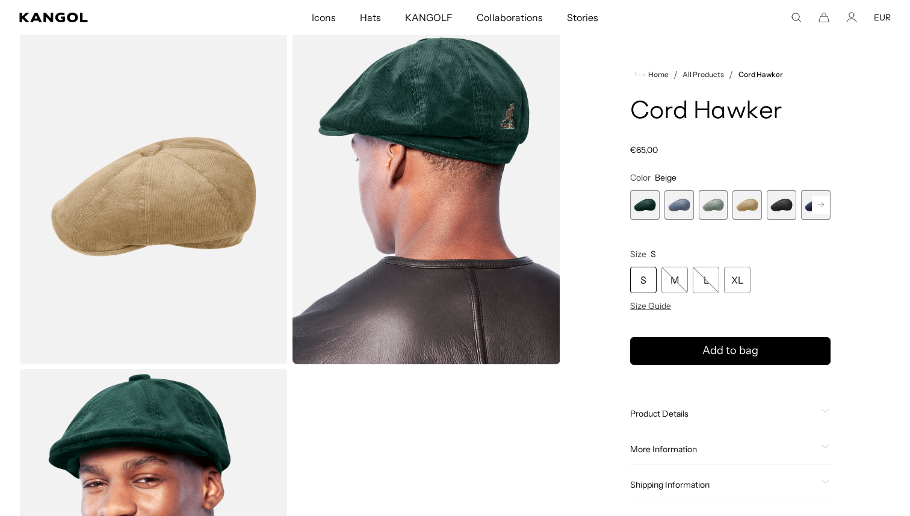
scroll to position [0, 248]
click at [779, 207] on span "5 of 9" at bounding box center [781, 204] width 29 height 29
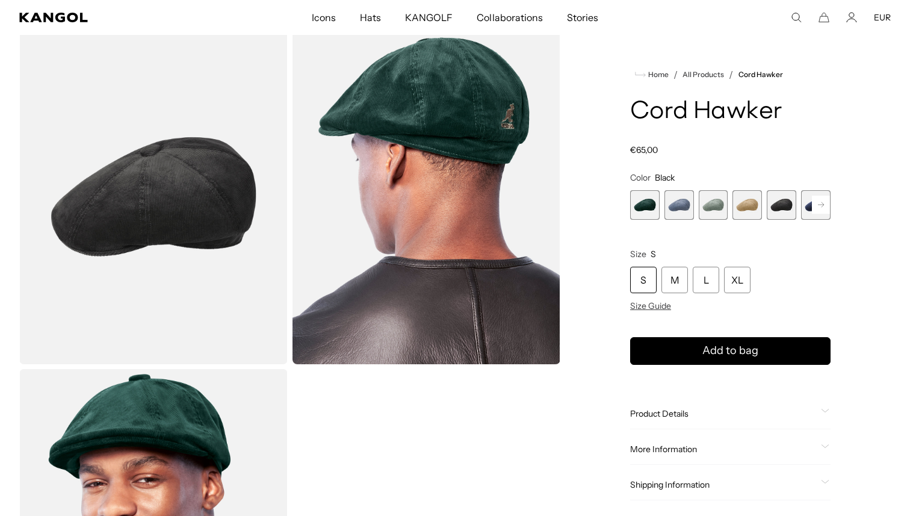
click at [818, 210] on rect at bounding box center [821, 205] width 18 height 18
click at [784, 205] on span "6 of 9" at bounding box center [781, 204] width 29 height 29
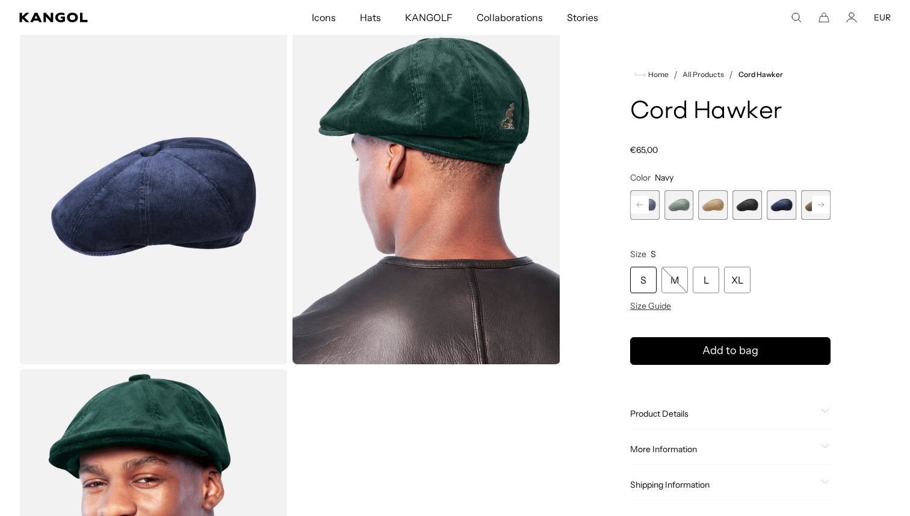
click at [816, 208] on rect at bounding box center [821, 205] width 18 height 18
click at [790, 206] on span "7 of 9" at bounding box center [781, 204] width 29 height 29
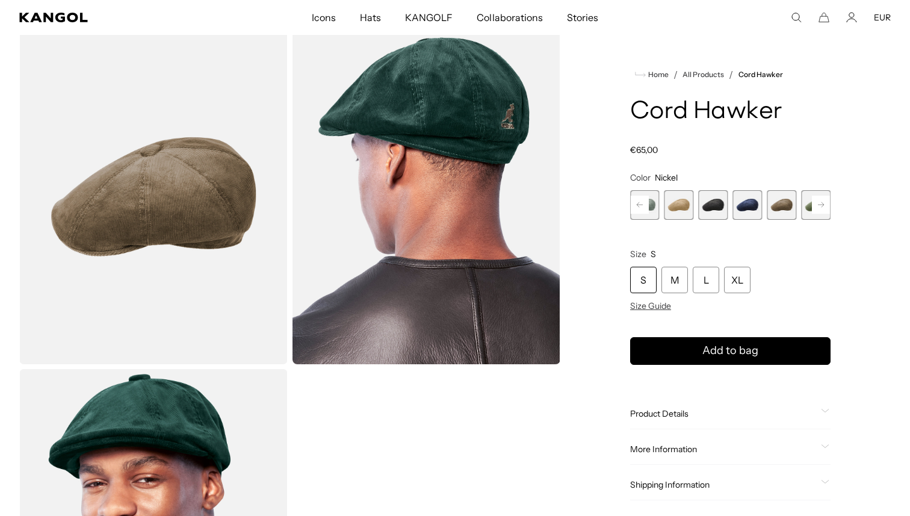
click at [814, 207] on rect at bounding box center [821, 205] width 18 height 18
click at [782, 207] on span "8 of 9" at bounding box center [781, 204] width 29 height 29
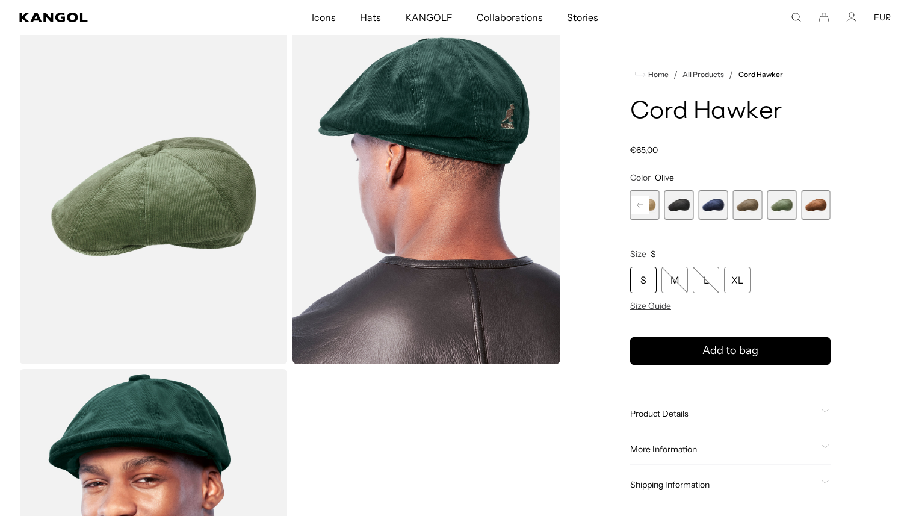
click at [820, 207] on span "9 of 9" at bounding box center [815, 204] width 29 height 29
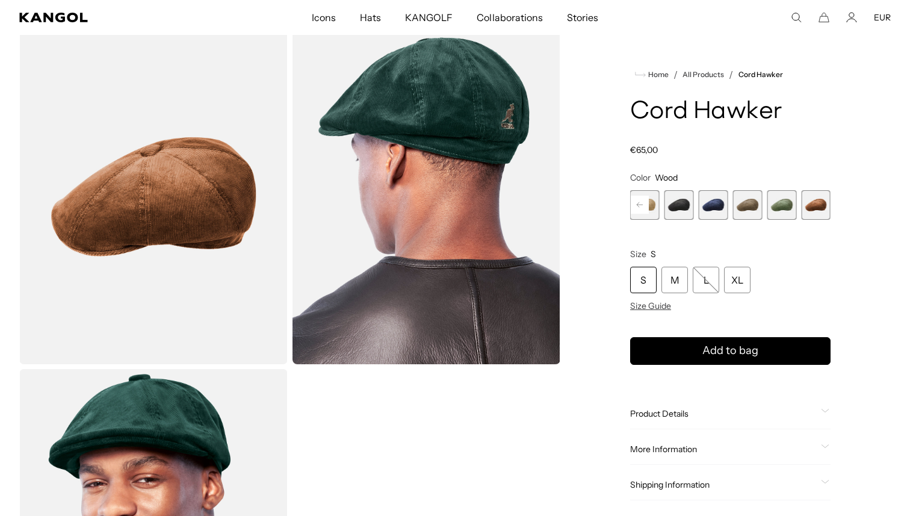
click at [787, 210] on span "8 of 9" at bounding box center [781, 204] width 29 height 29
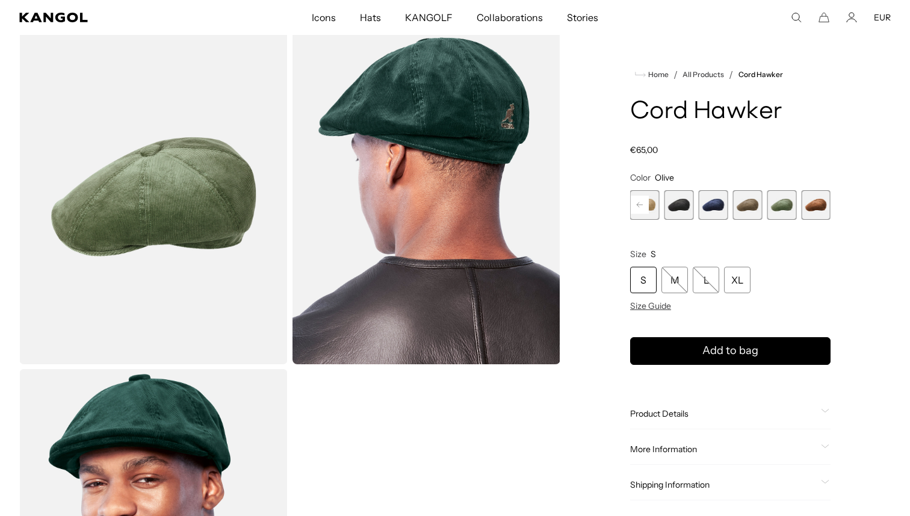
click at [823, 203] on span "9 of 9" at bounding box center [815, 204] width 29 height 29
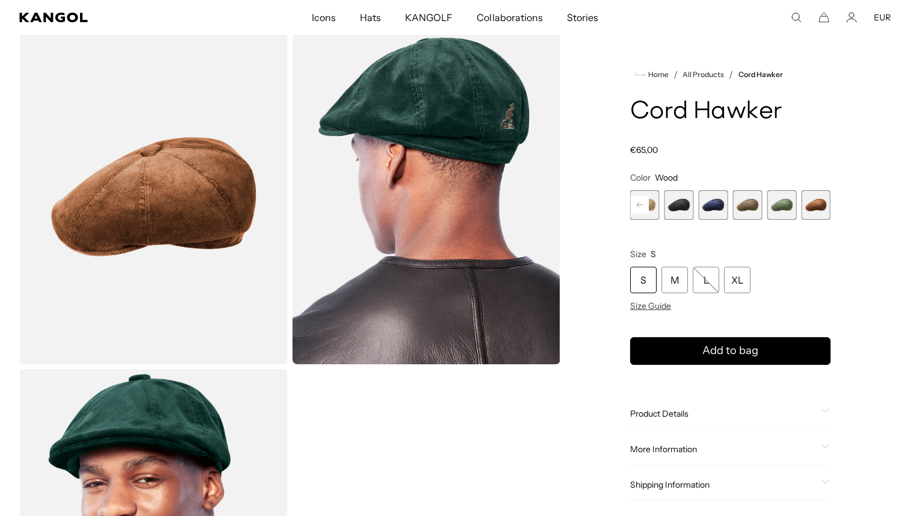
click at [750, 203] on span "7 of 9" at bounding box center [747, 204] width 29 height 29
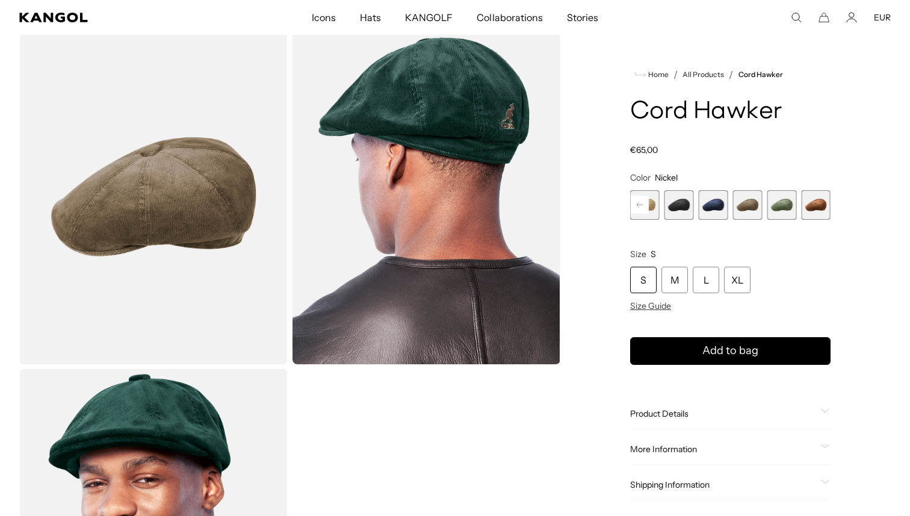
click at [695, 160] on product-info "Home / All Products / Cord Hawker Cord Hawker Regular price €65,00 Regular pric…" at bounding box center [730, 283] width 200 height 433
